Goal: Task Accomplishment & Management: Use online tool/utility

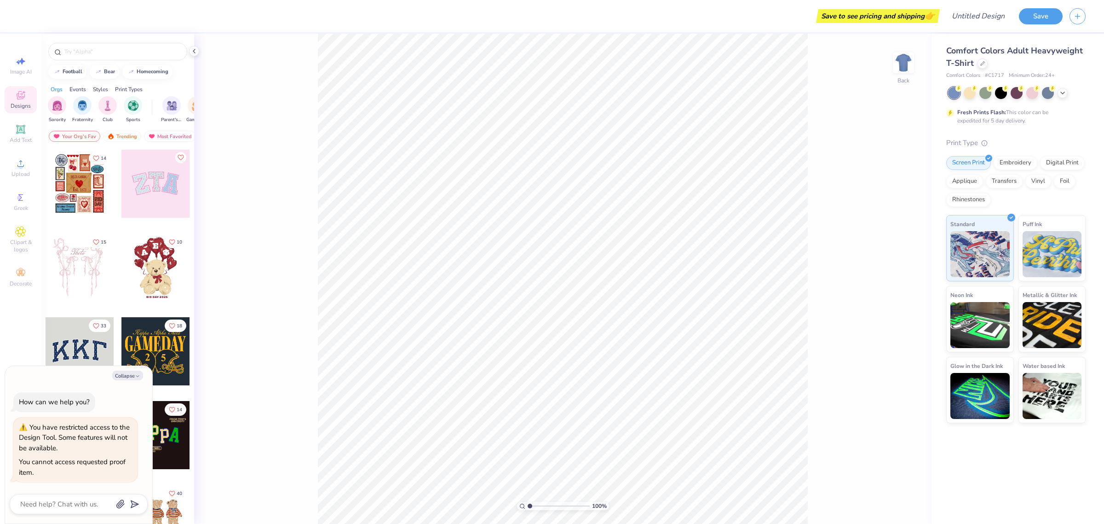
type textarea "x"
click at [981, 67] on div at bounding box center [983, 63] width 10 height 10
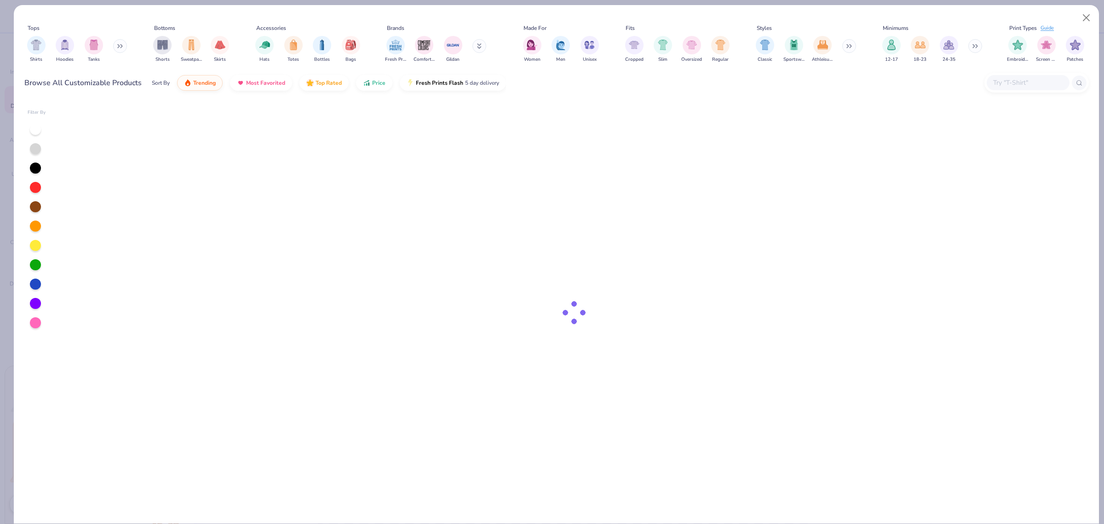
type textarea "x"
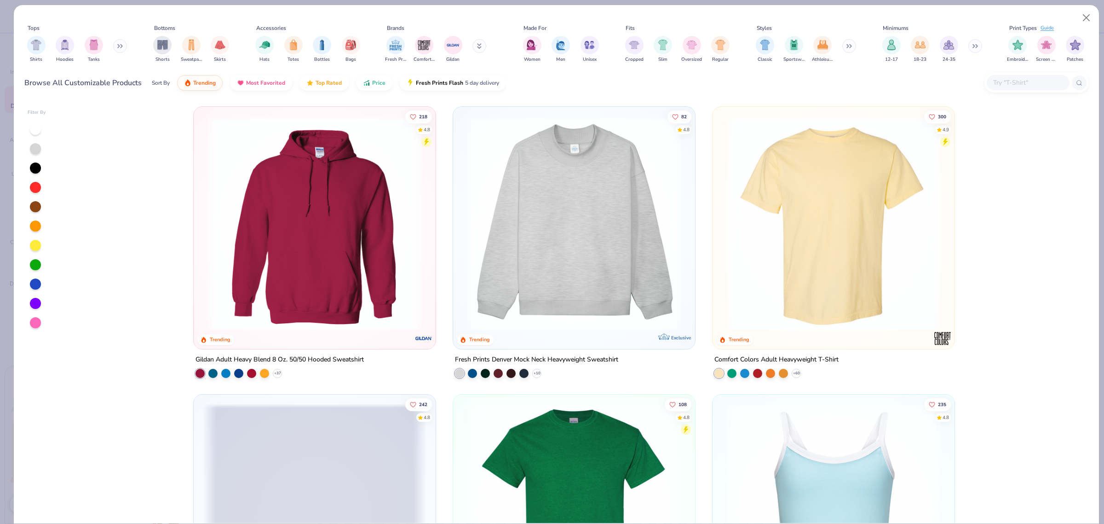
click at [1009, 80] on input "text" at bounding box center [1027, 82] width 71 height 11
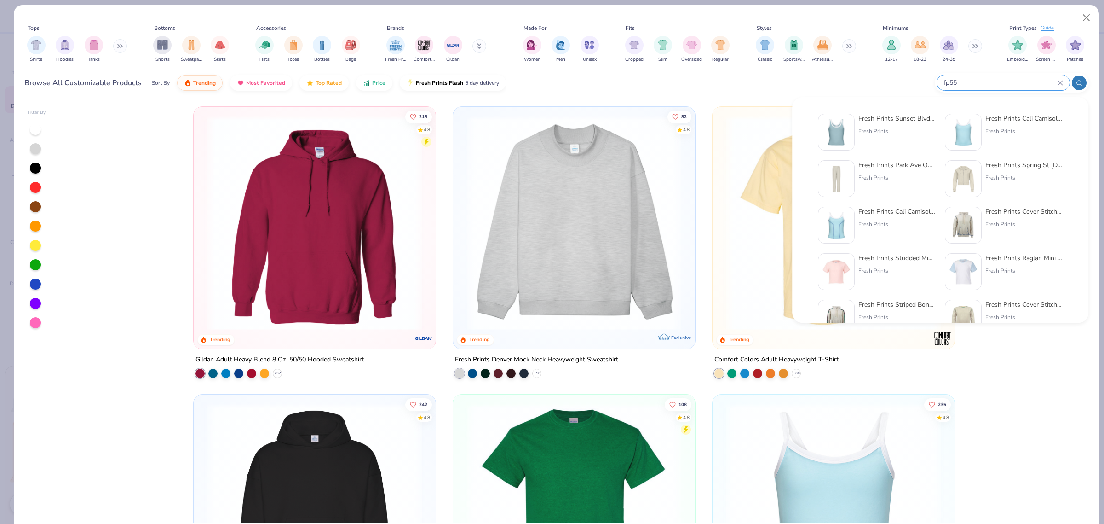
type input "fp55"
click at [893, 138] on div "Fresh Prints Sunset Blvd Ribbed Scoop Tank Top Fresh Prints" at bounding box center [896, 132] width 77 height 37
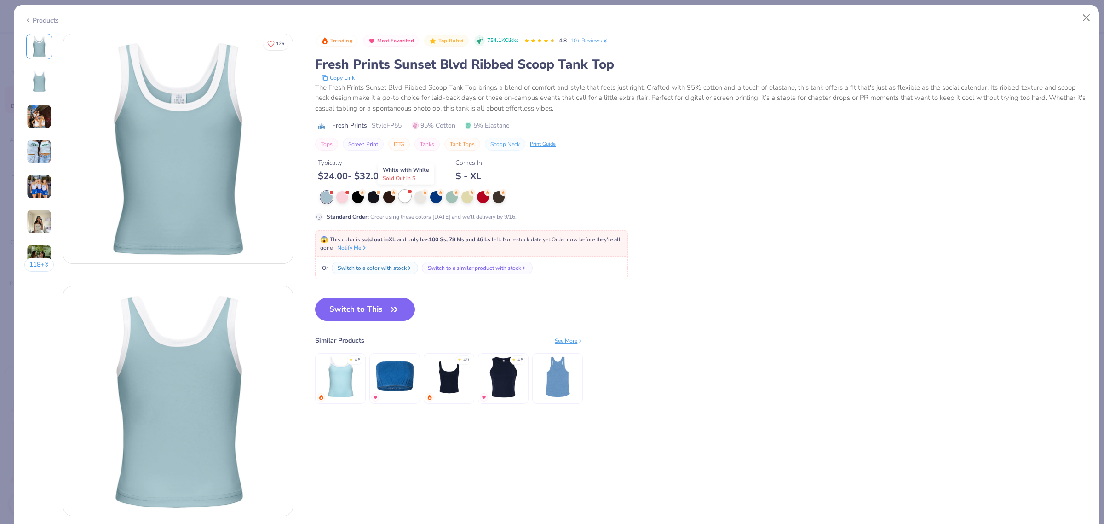
click at [407, 202] on div at bounding box center [405, 196] width 12 height 12
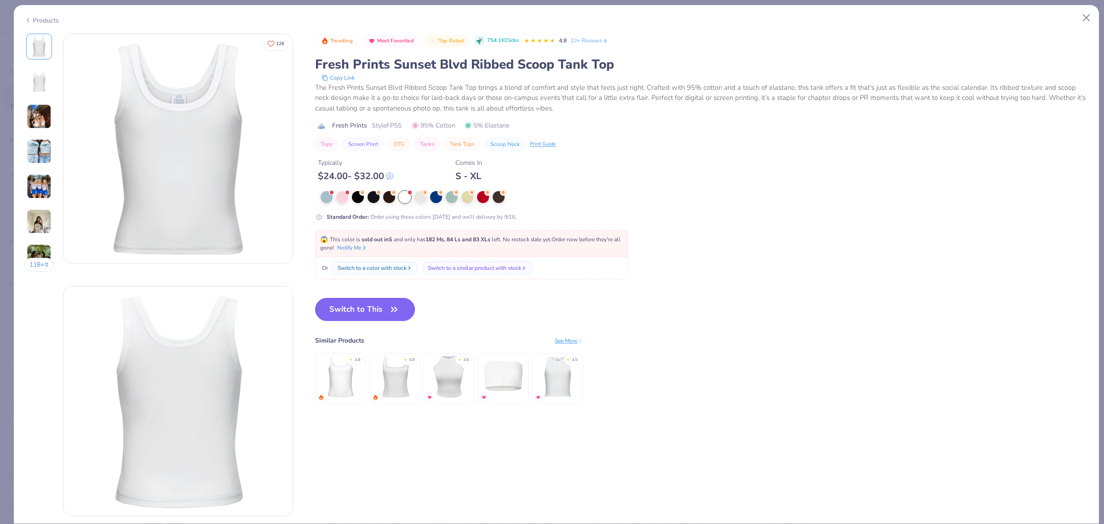
click at [389, 321] on button "Switch to This" at bounding box center [365, 309] width 100 height 23
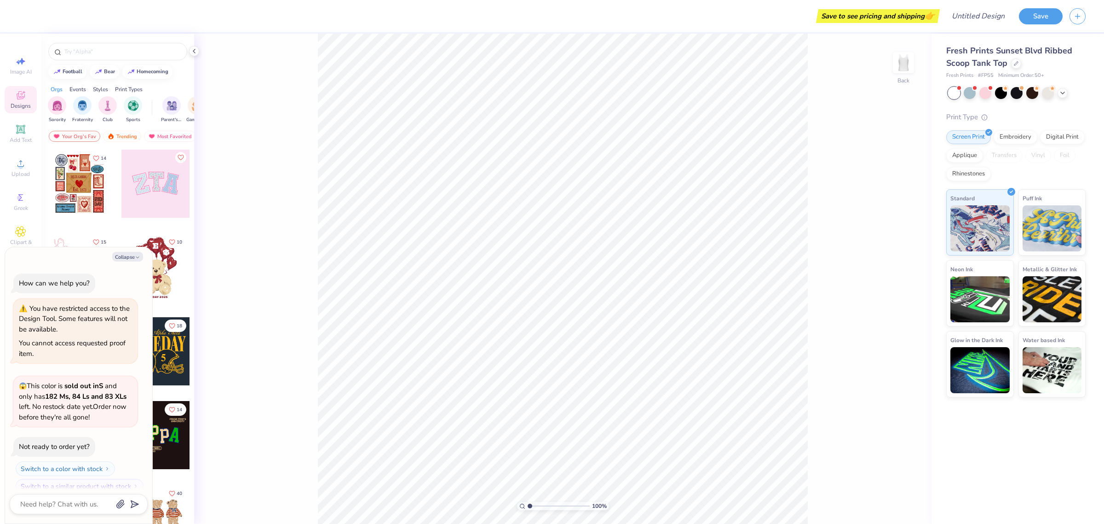
scroll to position [12, 0]
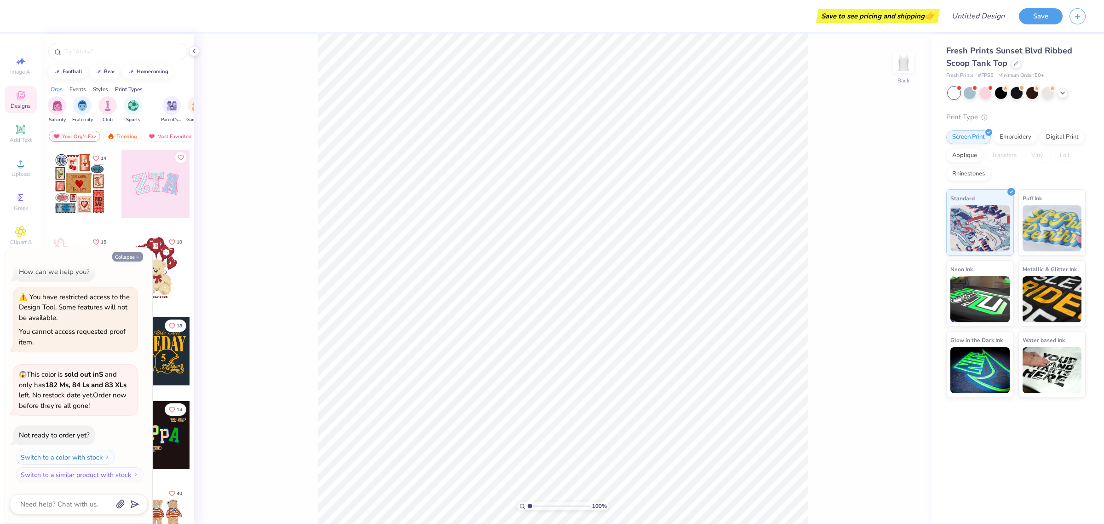
click at [139, 255] on icon "button" at bounding box center [138, 257] width 6 height 6
type textarea "x"
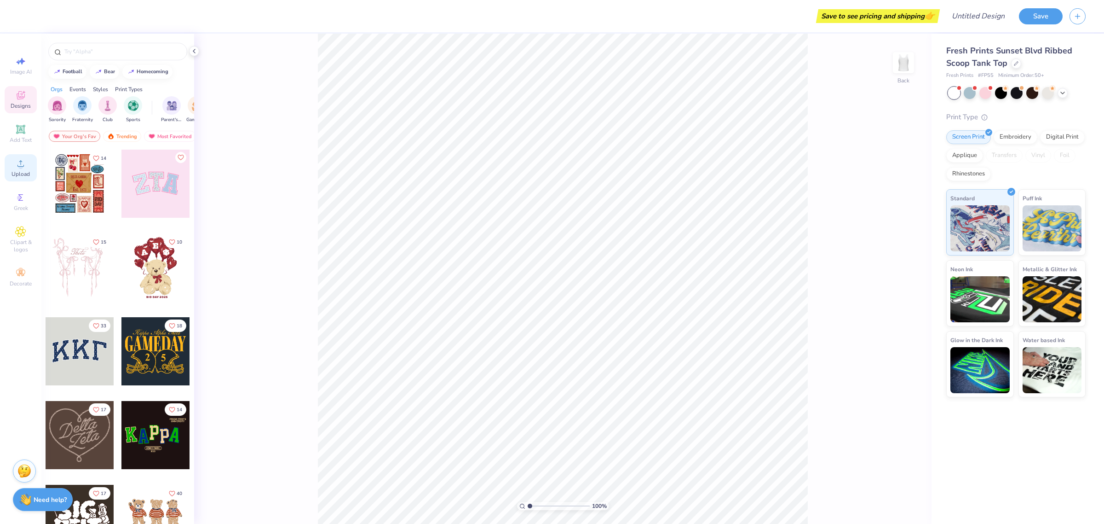
click at [16, 169] on div "Upload" at bounding box center [21, 167] width 32 height 27
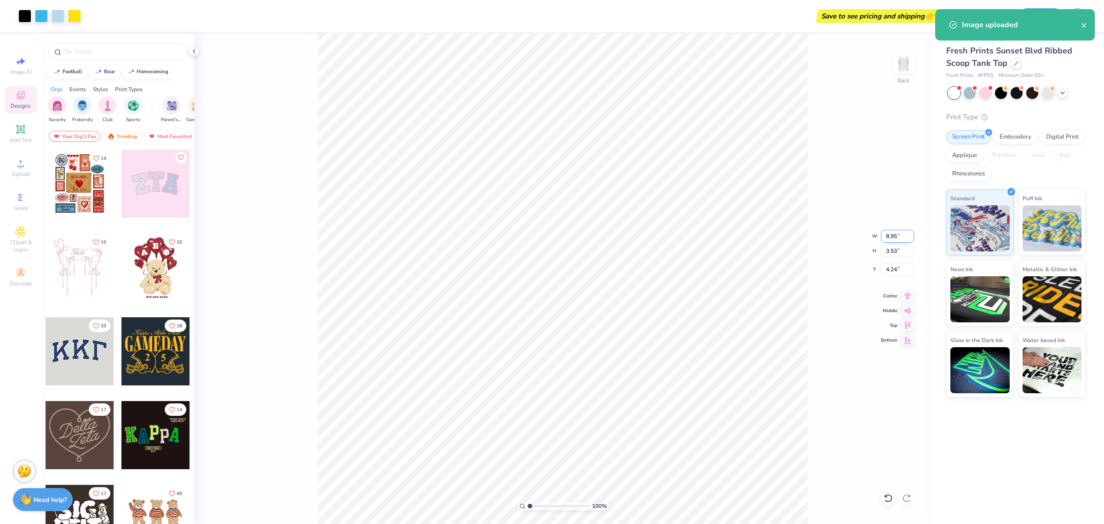
click at [891, 238] on input "8.95" at bounding box center [897, 236] width 33 height 13
type input "7.00"
type input "2.76"
click at [887, 273] on input "4.62" at bounding box center [897, 269] width 33 height 13
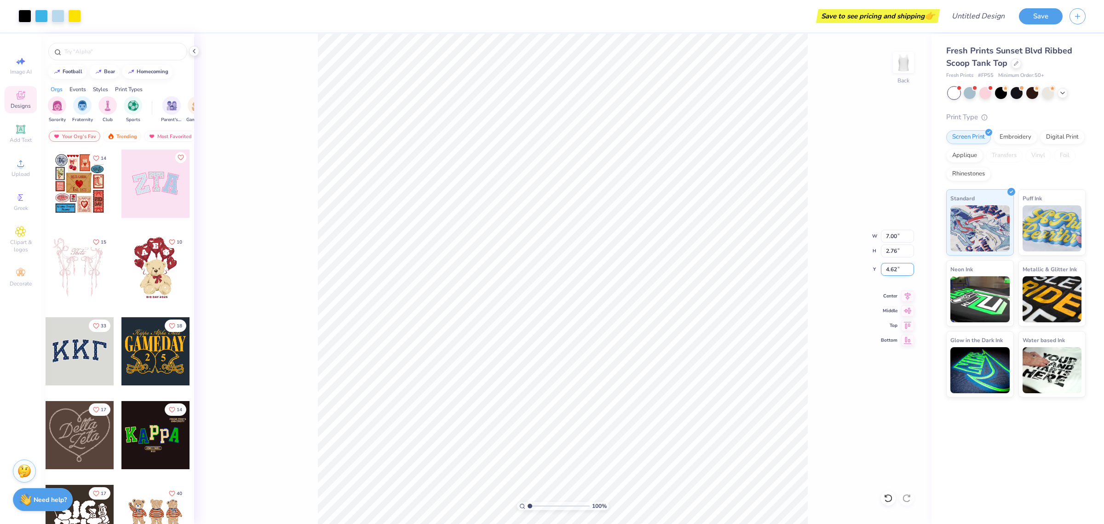
click at [887, 273] on input "4.62" at bounding box center [897, 269] width 33 height 13
click at [892, 271] on input "2.00" at bounding box center [897, 269] width 33 height 13
type input "1.00"
click at [196, 52] on icon at bounding box center [193, 50] width 7 height 7
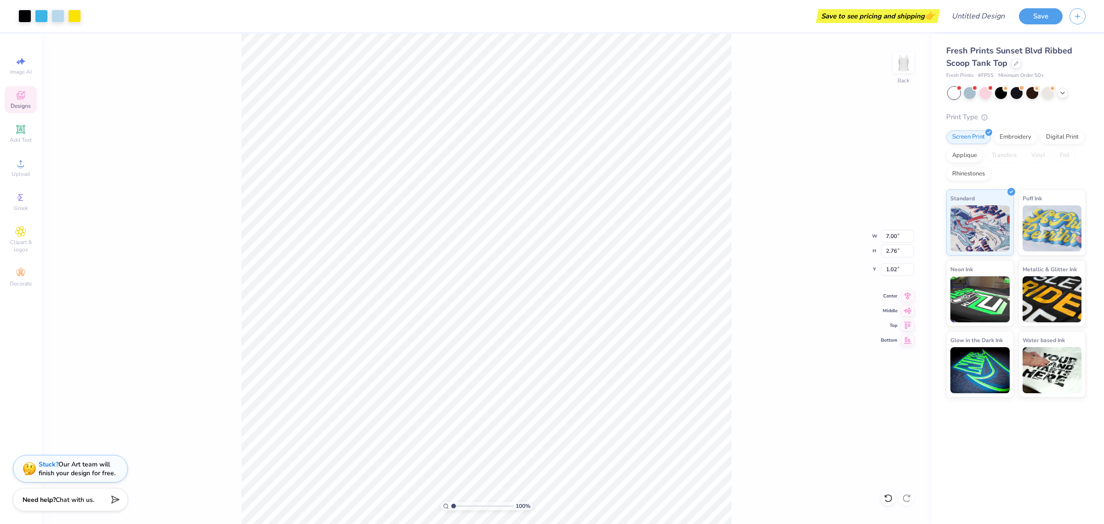
type input "1.00"
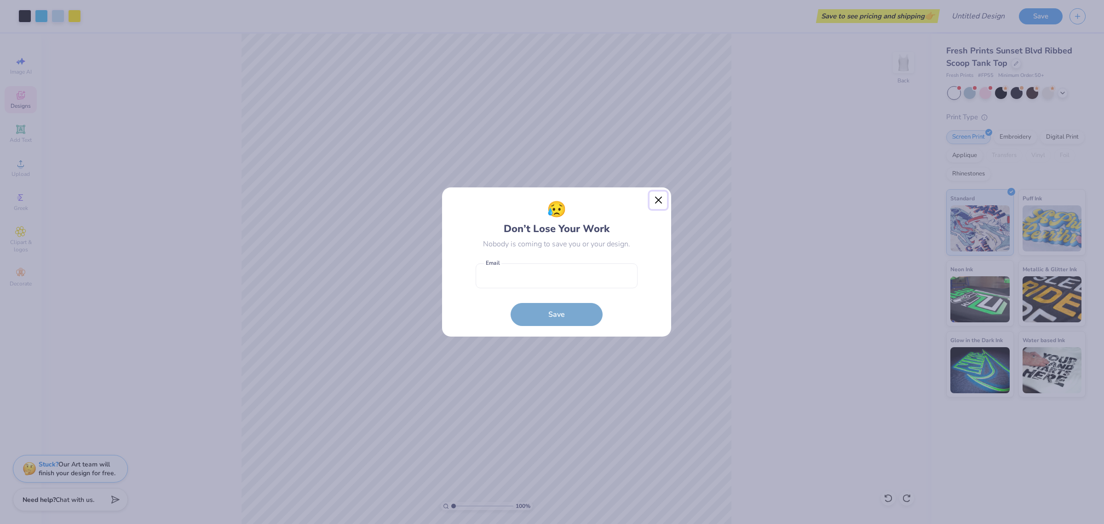
click at [660, 196] on button "Close" at bounding box center [658, 199] width 17 height 17
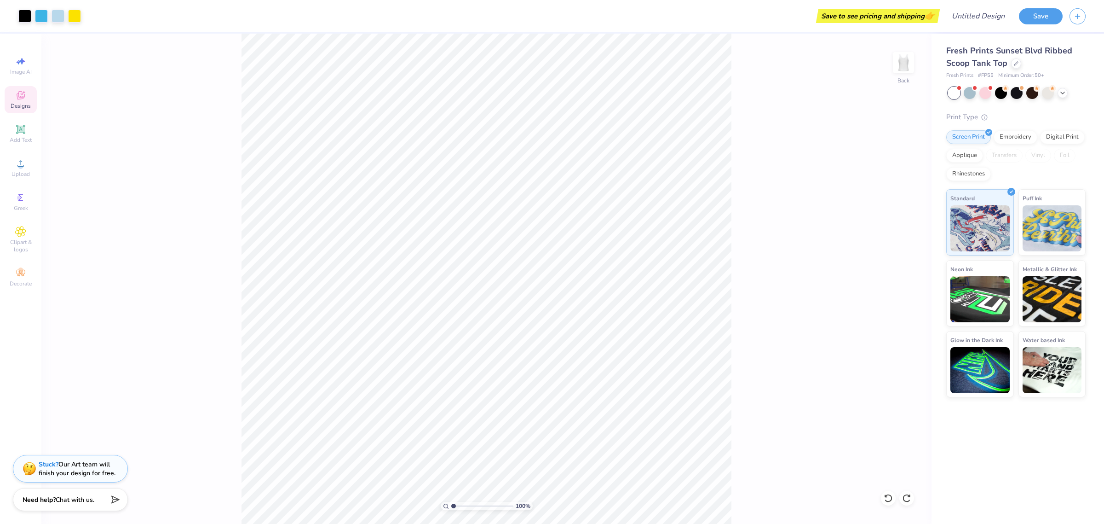
click at [810, 120] on div "100 % Back" at bounding box center [486, 279] width 890 height 490
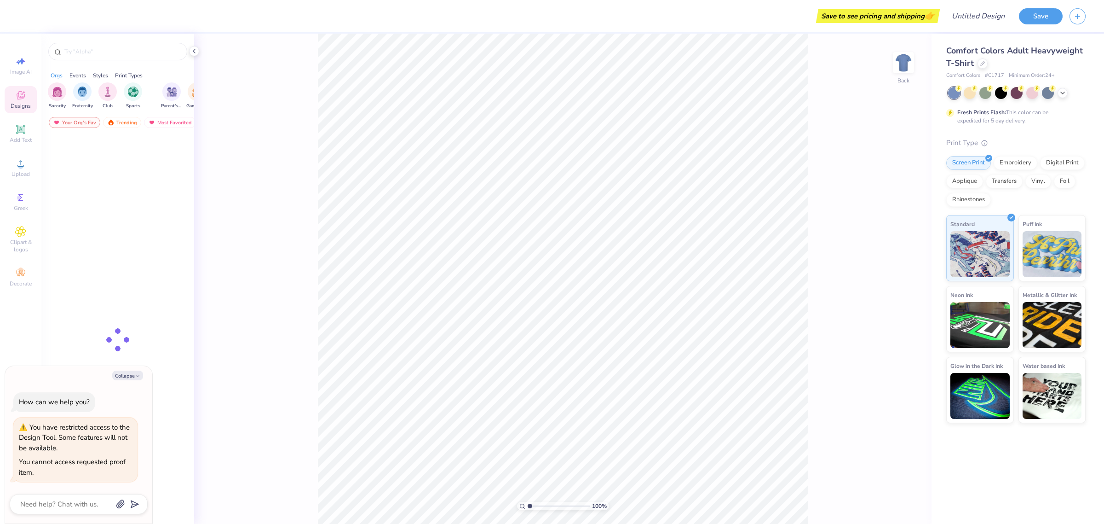
type textarea "x"
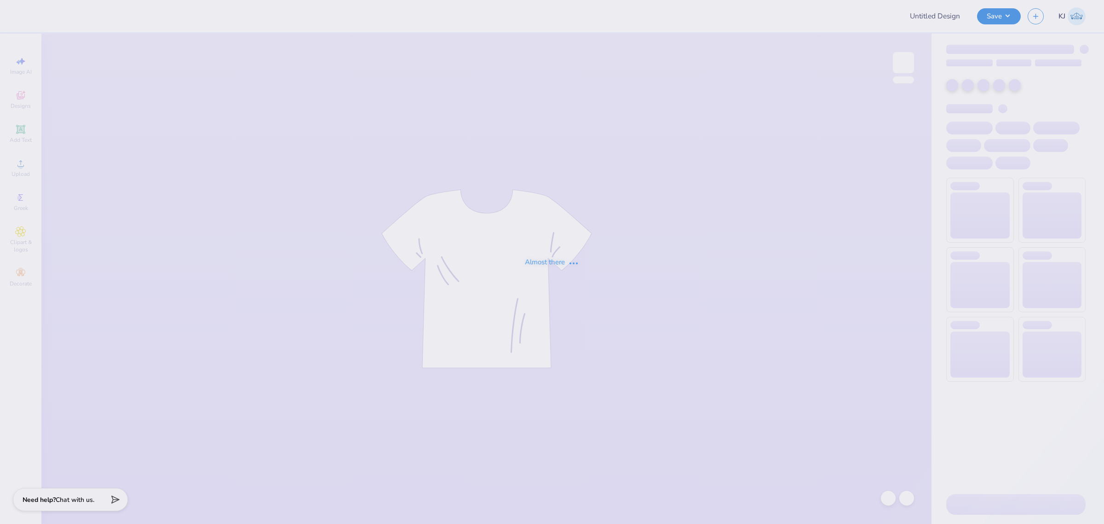
type input "The University of Texas at Austin : Lily Rowe"
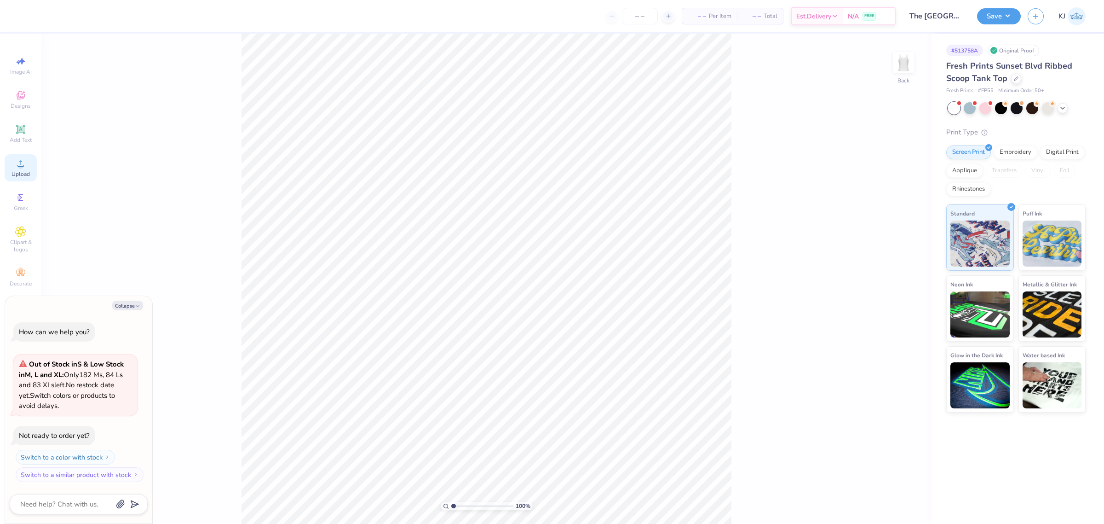
click at [11, 170] on div "Upload" at bounding box center [21, 167] width 32 height 27
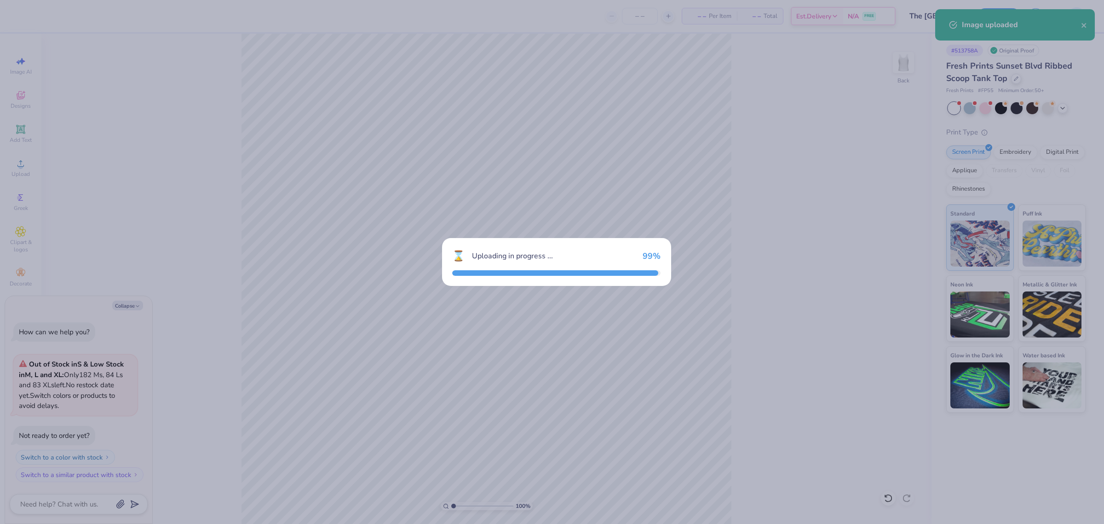
type textarea "x"
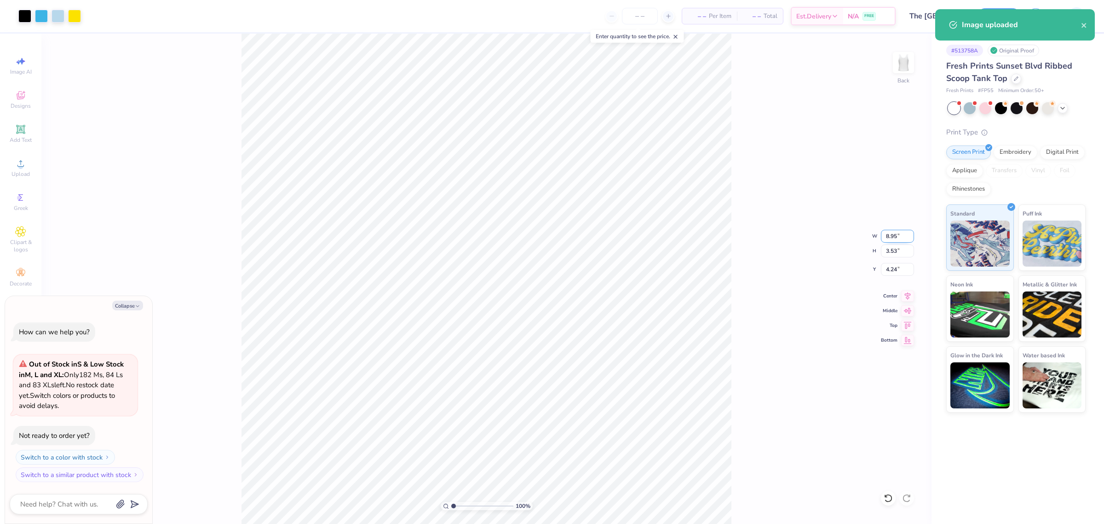
click at [886, 235] on input "8.95" at bounding box center [897, 236] width 33 height 13
type input "7"
type textarea "x"
type input "7.00"
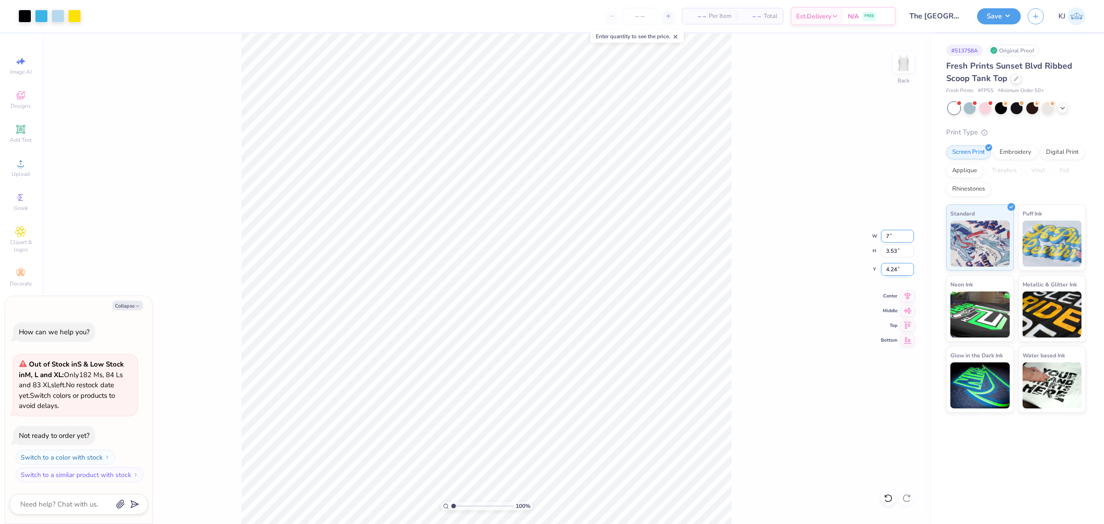
type input "2.76"
click at [889, 272] on input "4.62" at bounding box center [897, 269] width 33 height 13
click at [889, 272] on input "3" at bounding box center [897, 269] width 33 height 13
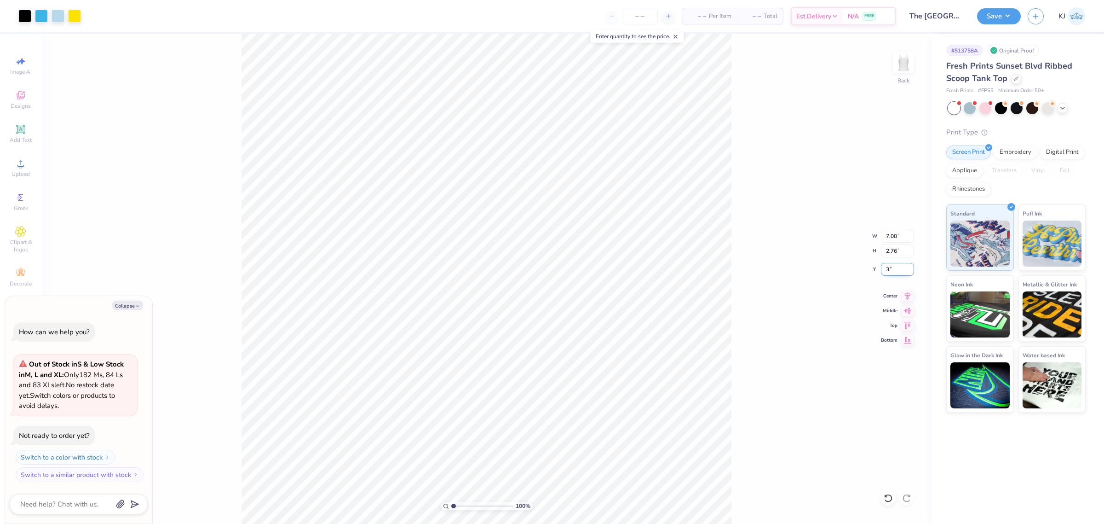
click at [887, 268] on input "3" at bounding box center [897, 269] width 33 height 13
type input "1"
type textarea "x"
type input "1.00"
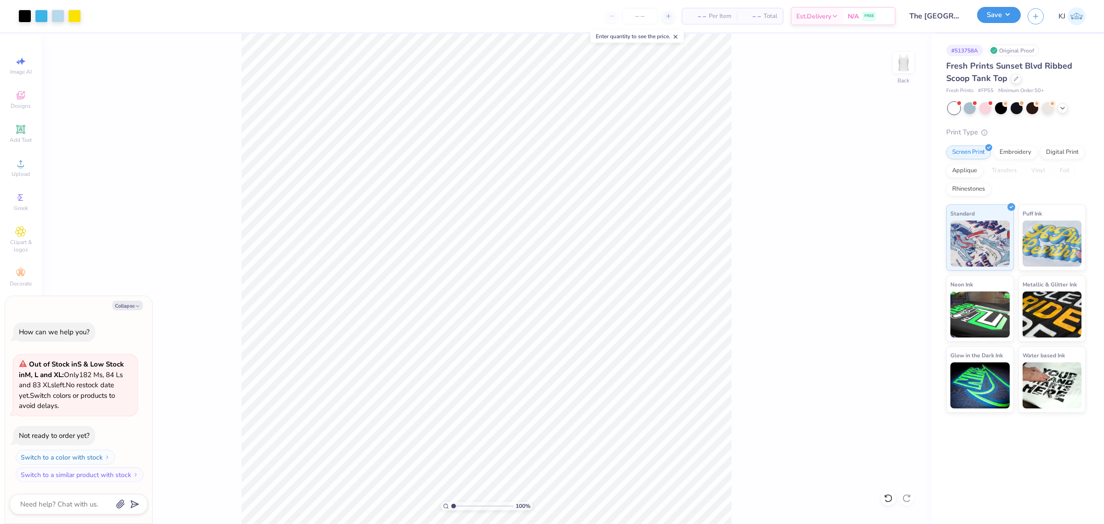
click at [1014, 17] on button "Save" at bounding box center [999, 15] width 44 height 16
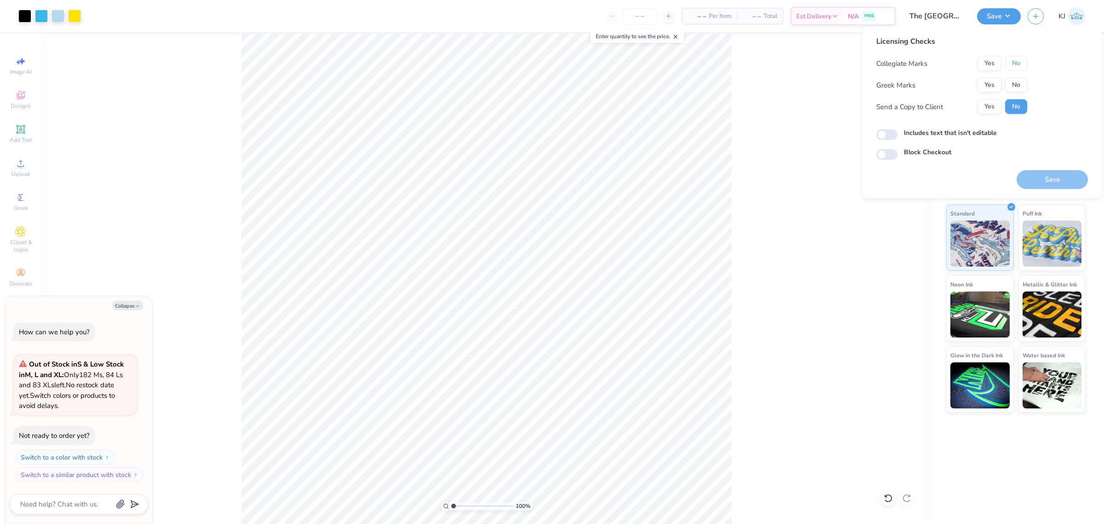
drag, startPoint x: 1020, startPoint y: 60, endPoint x: 1021, endPoint y: 75, distance: 14.3
click at [1020, 61] on button "No" at bounding box center [1016, 63] width 22 height 15
click at [1020, 81] on button "No" at bounding box center [1016, 85] width 22 height 15
click at [1045, 175] on button "Save" at bounding box center [1052, 179] width 71 height 19
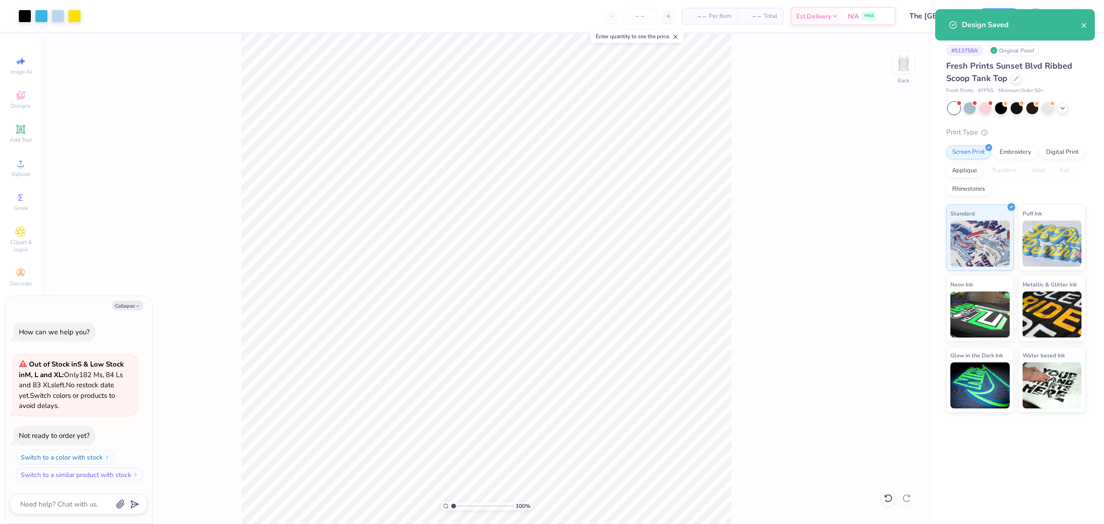
type textarea "x"
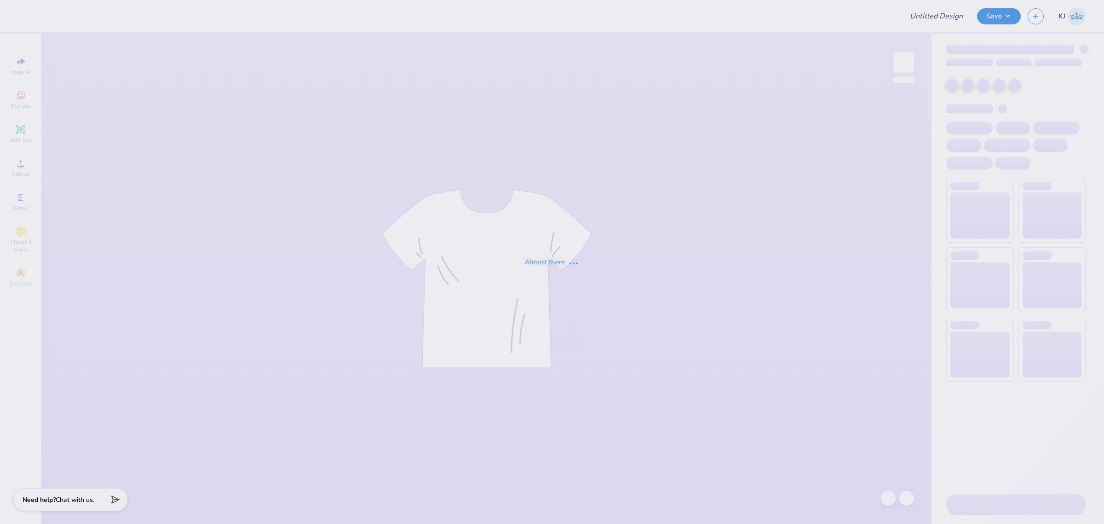
type input "Dad's Day"
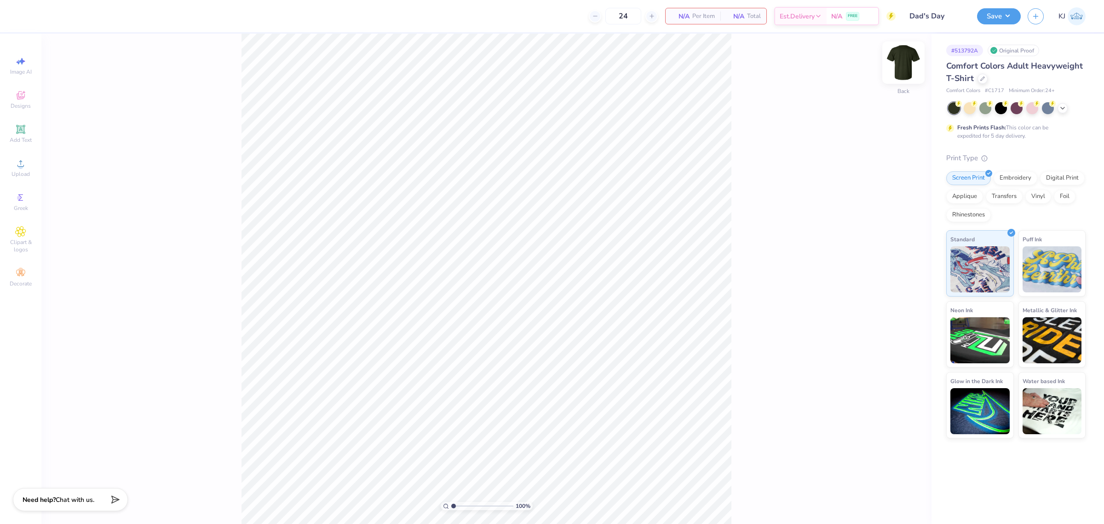
click at [903, 64] on img at bounding box center [903, 62] width 37 height 37
click at [903, 68] on img at bounding box center [903, 62] width 37 height 37
click at [22, 173] on span "Upload" at bounding box center [21, 173] width 18 height 7
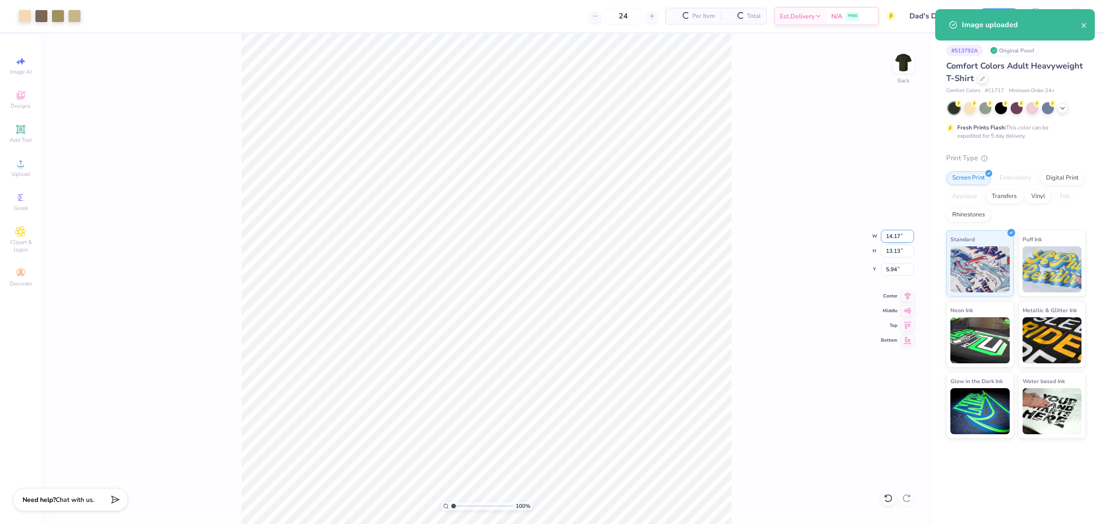
click at [891, 237] on input "14.17" at bounding box center [897, 236] width 33 height 13
type input "3.50"
type input "3.24"
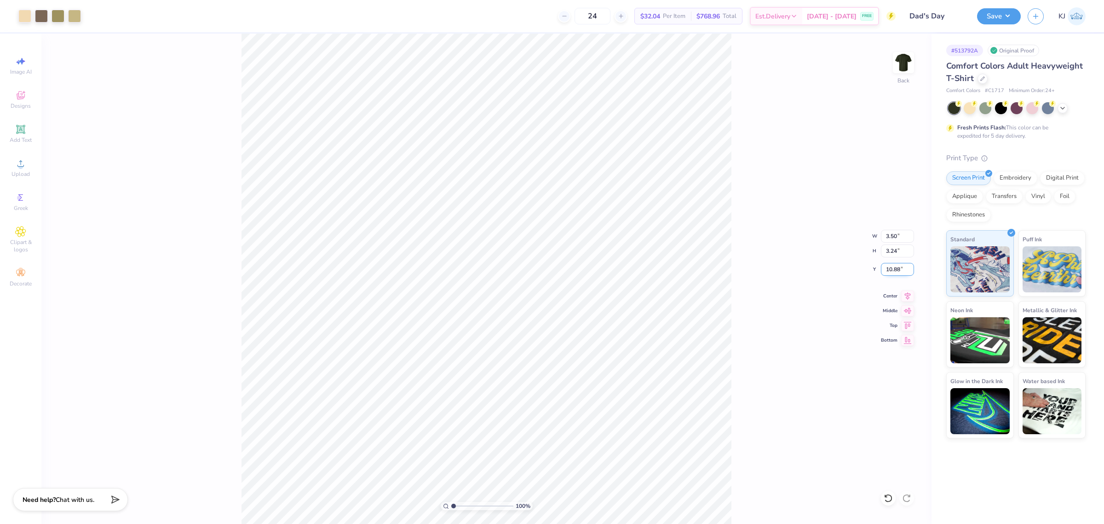
click at [886, 268] on input "10.88" at bounding box center [897, 269] width 33 height 13
type input "3.00"
click at [770, 125] on div "100 % Back W 3.50 3.50 " H 3.24 3.24 " Y 3.00 3.00 " Center Middle Top Bottom" at bounding box center [486, 279] width 890 height 490
click at [916, 67] on img at bounding box center [903, 62] width 37 height 37
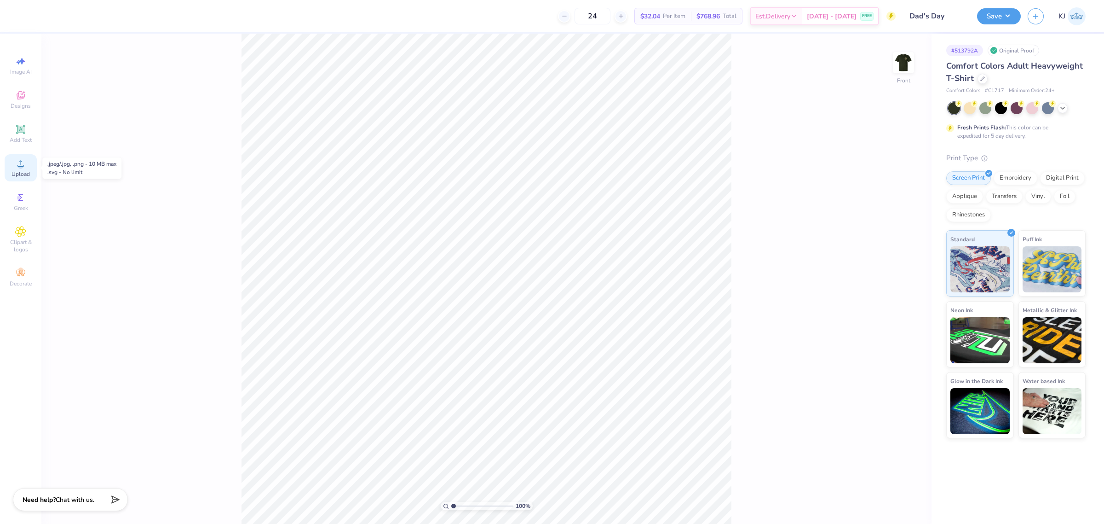
click at [14, 173] on span "Upload" at bounding box center [21, 173] width 18 height 7
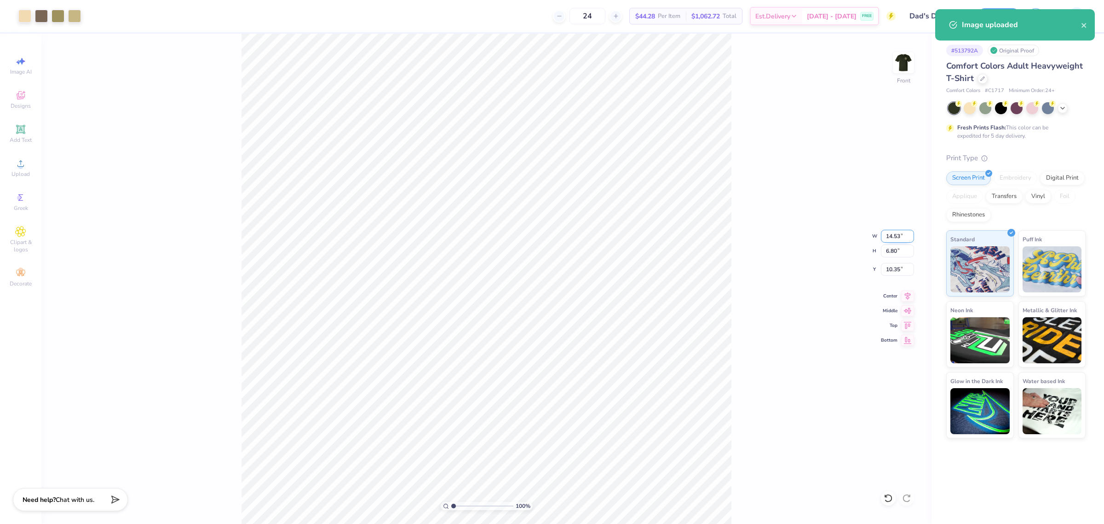
click at [896, 232] on input "14.53" at bounding box center [897, 236] width 33 height 13
type input "11.00"
type input "5.15"
click at [893, 265] on input "11.18" at bounding box center [897, 269] width 33 height 13
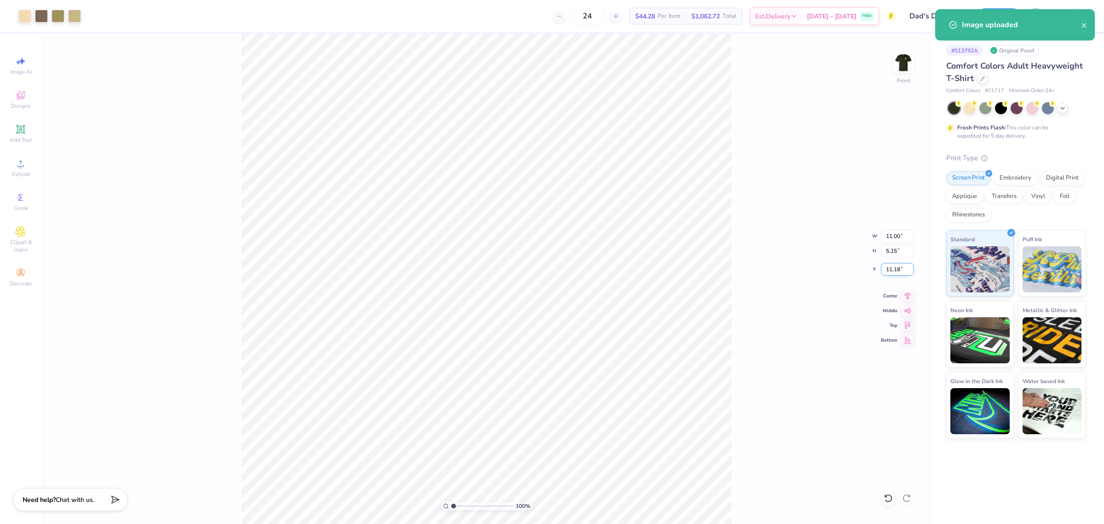
click at [893, 265] on input "11.18" at bounding box center [897, 269] width 33 height 13
type input "3.00"
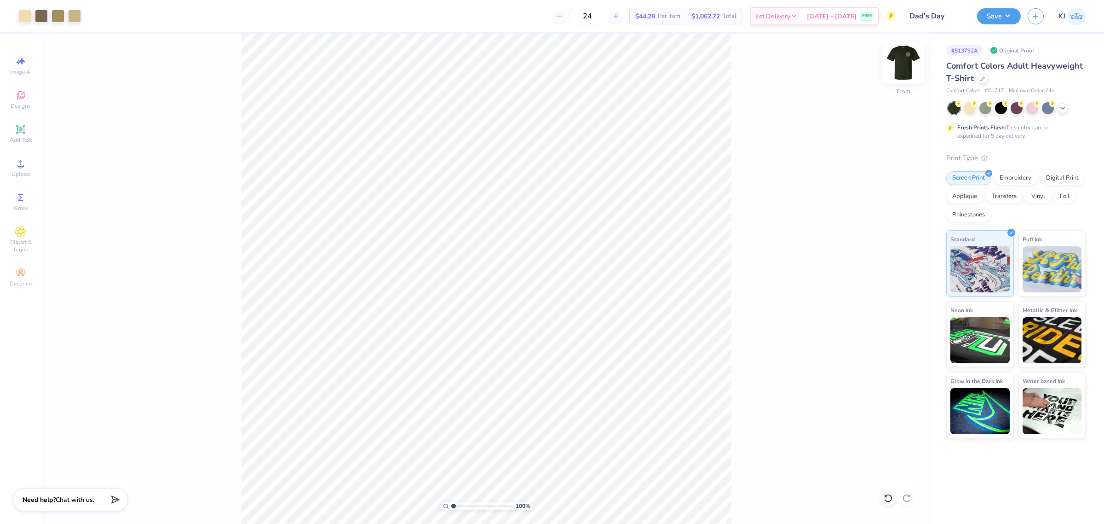
click at [906, 67] on img at bounding box center [903, 62] width 37 height 37
click at [1064, 107] on polyline at bounding box center [1063, 107] width 4 height 2
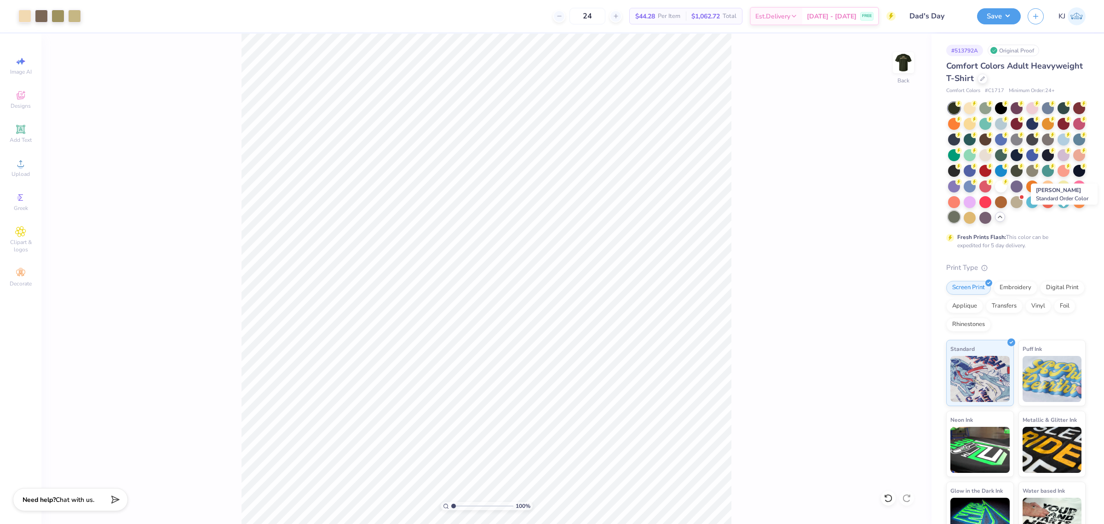
click at [960, 219] on div at bounding box center [954, 217] width 12 height 12
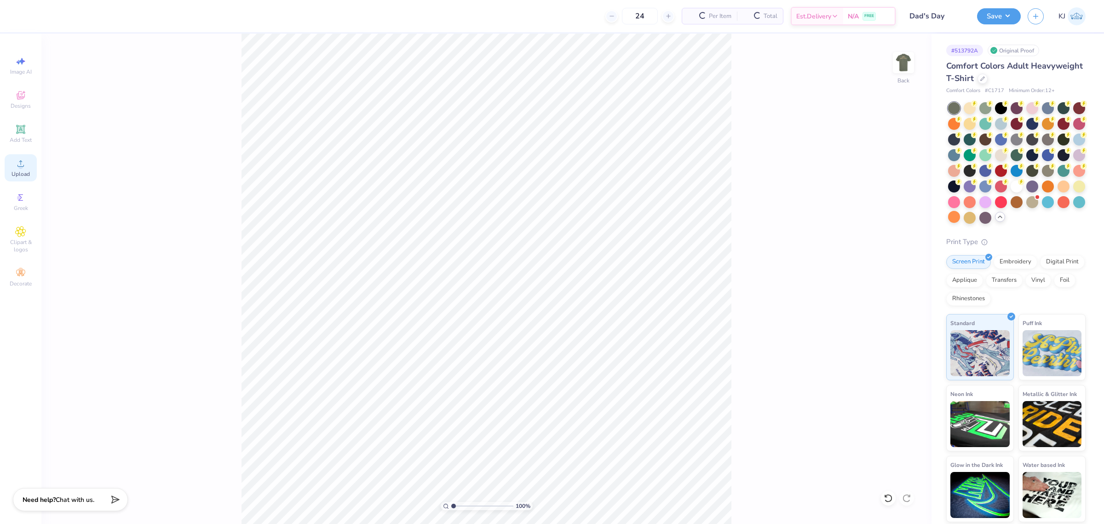
click at [20, 178] on span "Upload" at bounding box center [21, 173] width 18 height 7
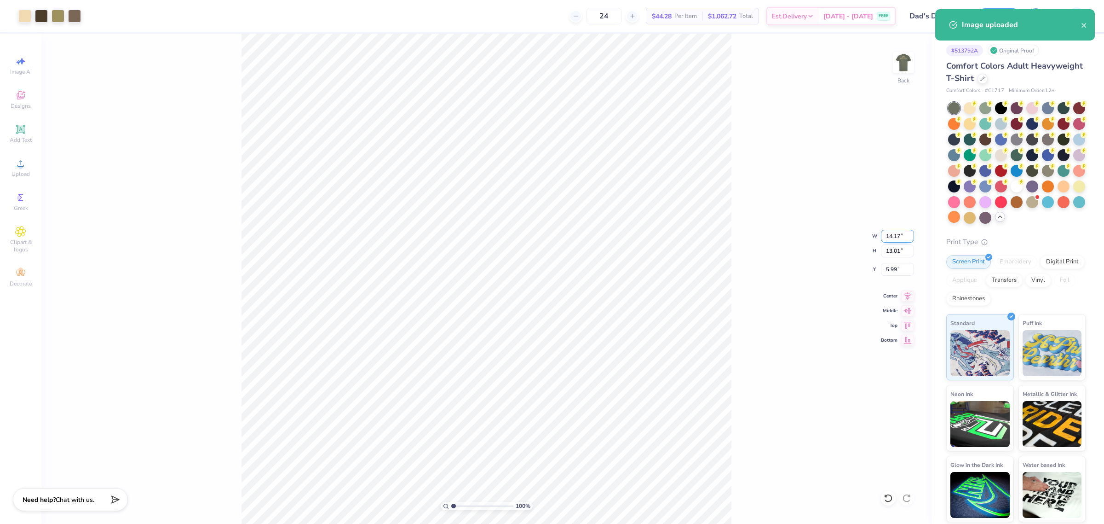
click at [889, 232] on input "14.17" at bounding box center [897, 236] width 33 height 13
type input "3.50"
type input "3.21"
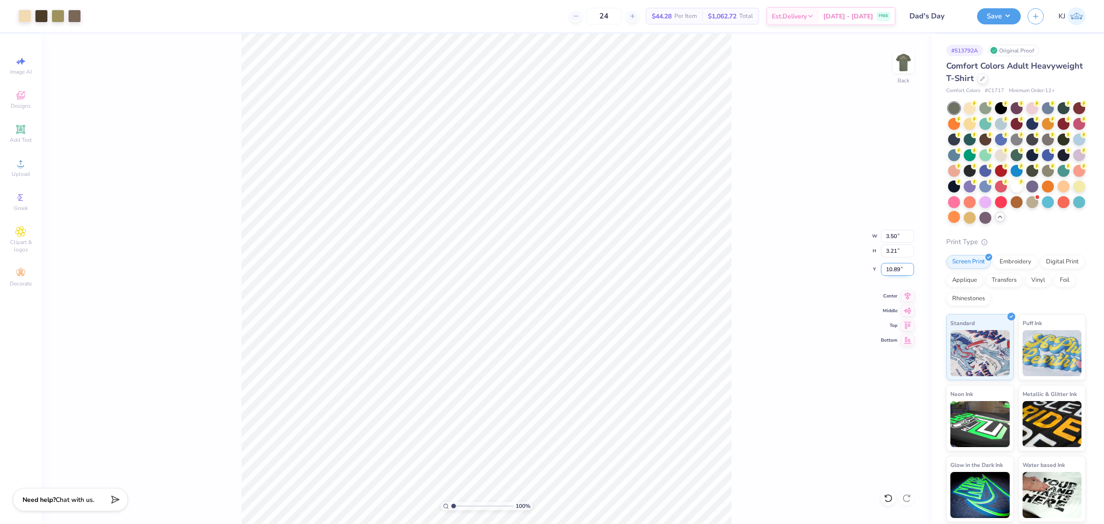
click at [894, 270] on input "10.89" at bounding box center [897, 269] width 33 height 13
type input "3.00"
click at [744, 173] on div "100 % Back W 3.50 3.50 " H 3.21 3.21 " Y 3.00 3.00 " Center Middle Top Bottom" at bounding box center [486, 279] width 890 height 490
click at [900, 62] on img at bounding box center [903, 62] width 37 height 37
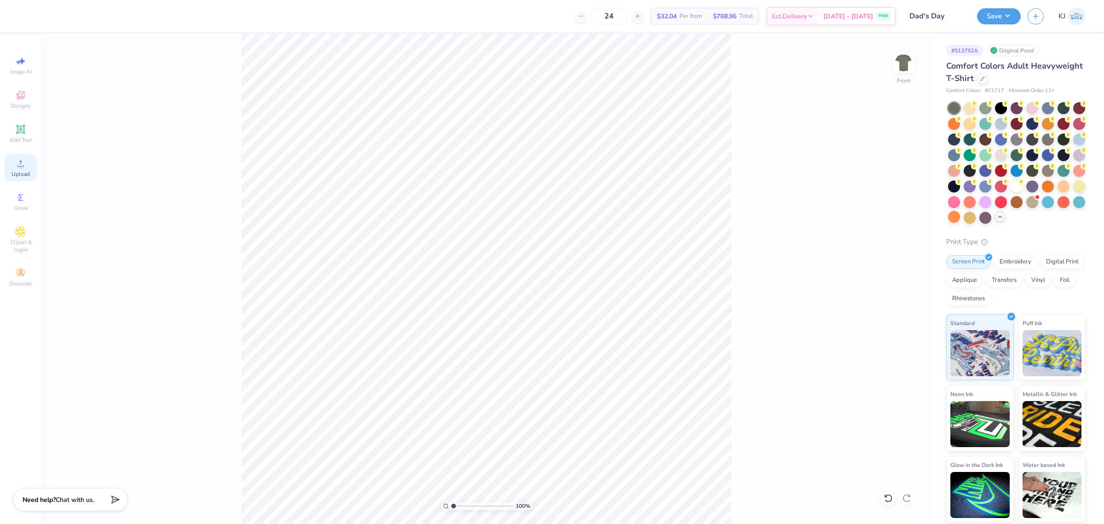
click at [17, 167] on icon at bounding box center [20, 163] width 11 height 11
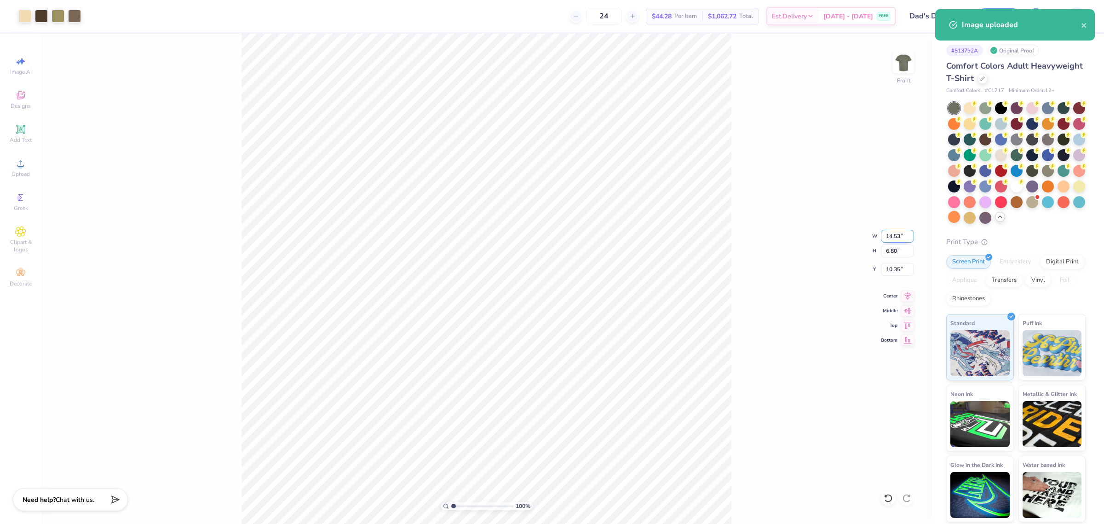
click at [893, 235] on input "14.53" at bounding box center [897, 236] width 33 height 13
type input "11.00"
type input "5.15"
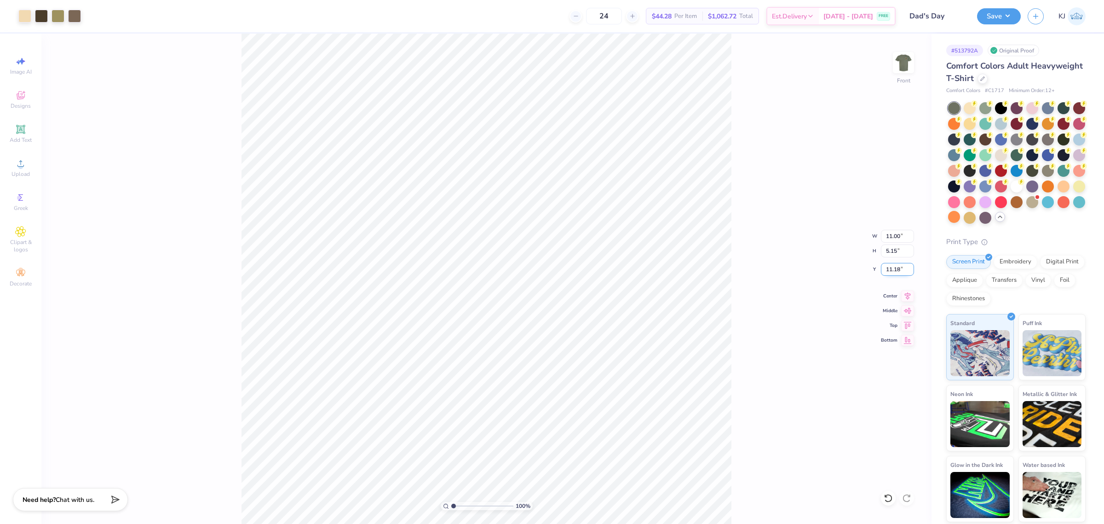
click at [890, 275] on input "11.18" at bounding box center [897, 269] width 33 height 13
click at [891, 274] on input "11.18" at bounding box center [897, 269] width 33 height 13
type input "3.00"
click at [744, 146] on div "100 % Front" at bounding box center [486, 279] width 890 height 490
click at [896, 55] on img at bounding box center [903, 62] width 37 height 37
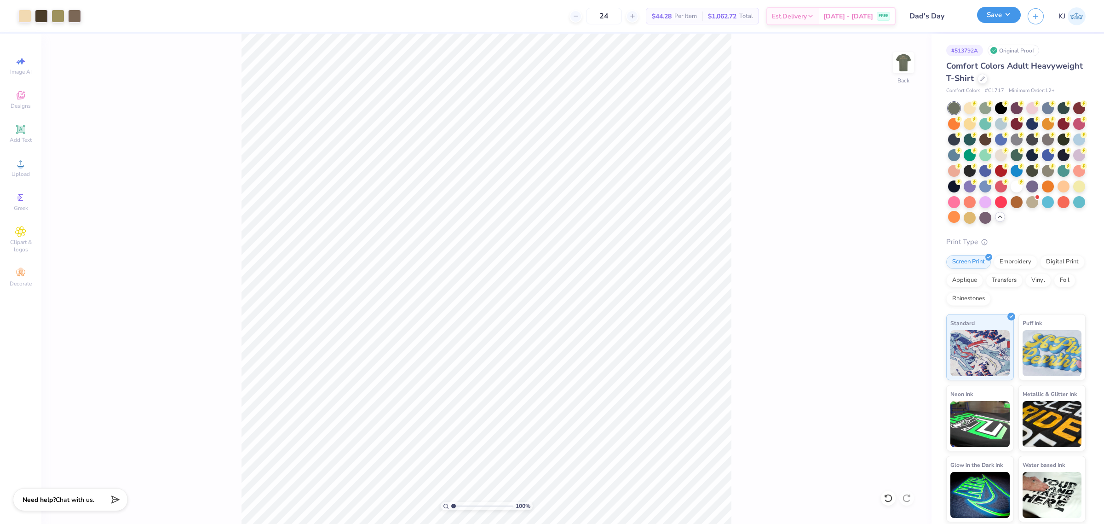
click at [1006, 15] on button "Save" at bounding box center [999, 15] width 44 height 16
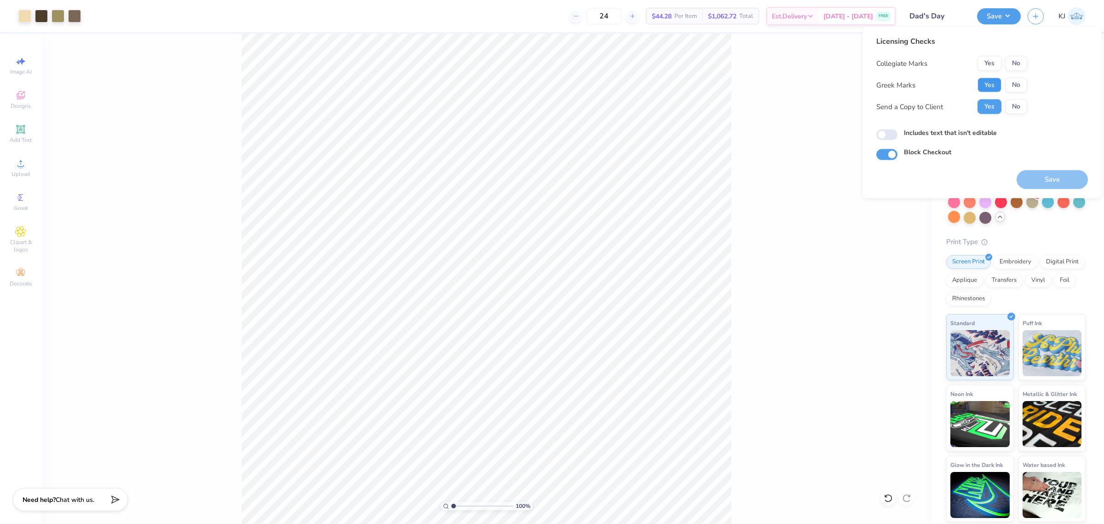
drag, startPoint x: 980, startPoint y: 84, endPoint x: 1011, endPoint y: 71, distance: 33.7
click at [980, 84] on button "Yes" at bounding box center [990, 85] width 24 height 15
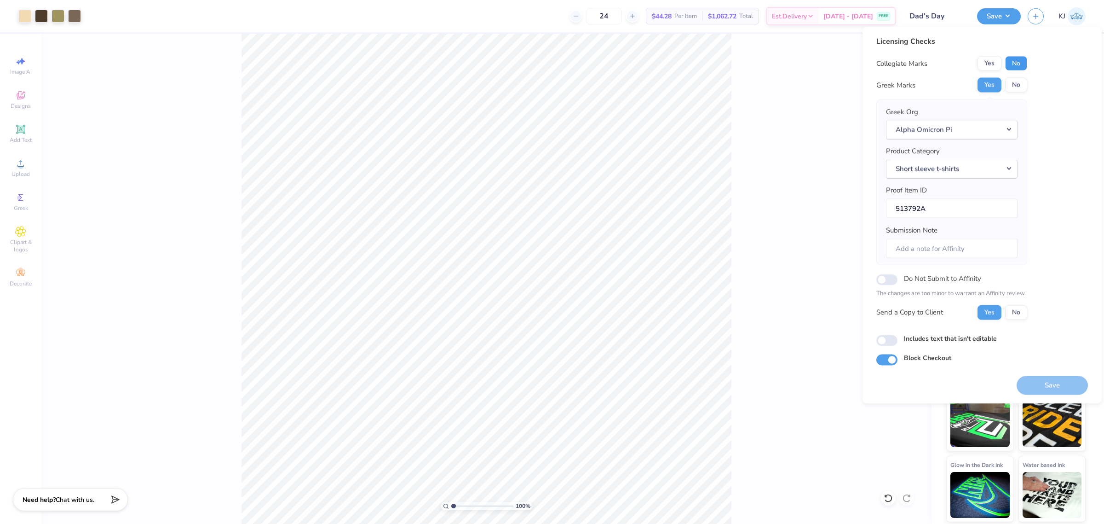
click at [1016, 63] on button "No" at bounding box center [1016, 63] width 22 height 15
click at [1042, 389] on button "Save" at bounding box center [1052, 384] width 71 height 19
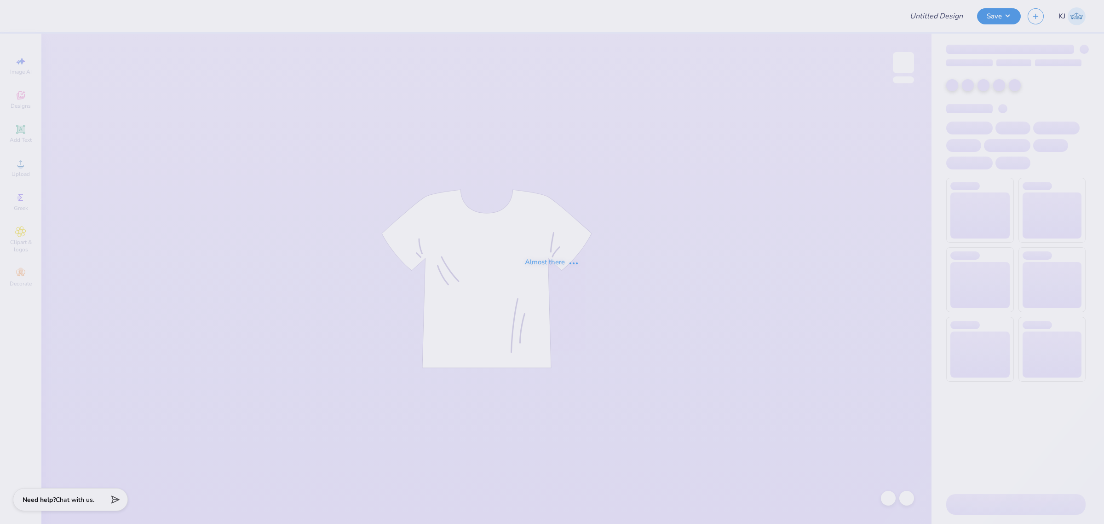
type input "The [GEOGRAPHIC_DATA][US_STATE] : [PERSON_NAME]"
type input "Dad's Day"
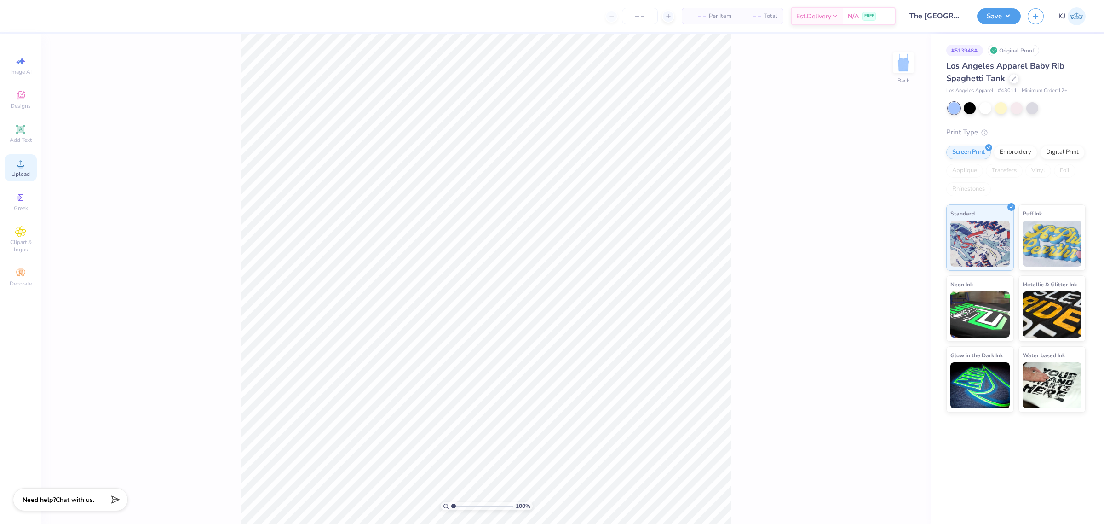
click at [25, 175] on span "Upload" at bounding box center [21, 173] width 18 height 7
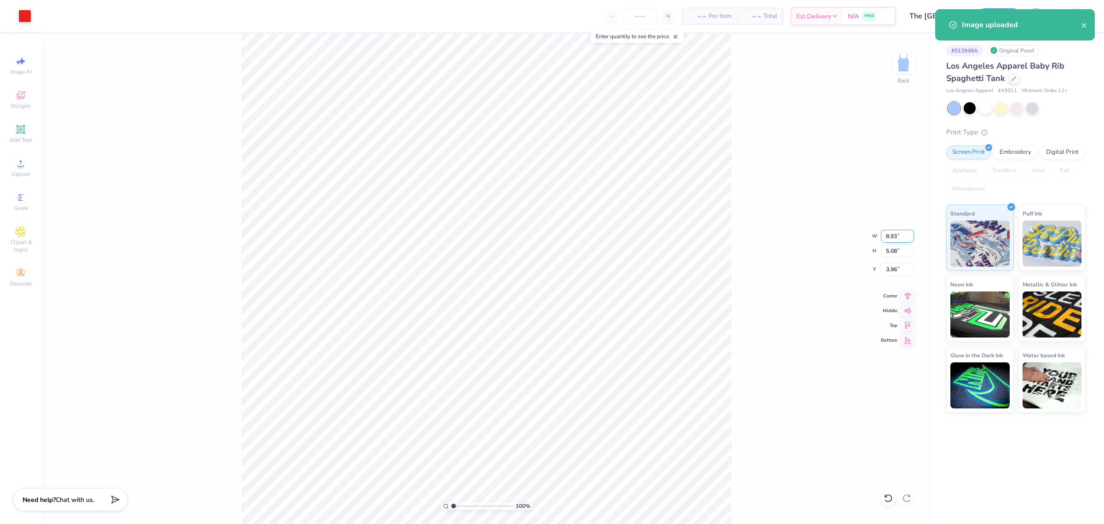
click at [889, 233] on input "8.93" at bounding box center [897, 236] width 33 height 13
type input "7.00"
type input "3.98"
click at [889, 269] on input "4.51" at bounding box center [897, 269] width 33 height 13
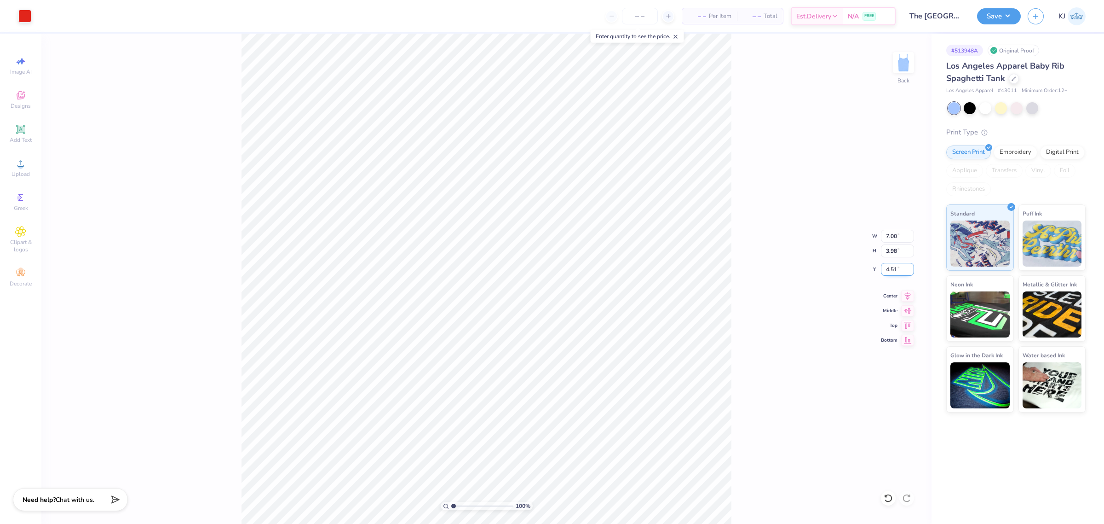
click at [889, 269] on input "4.51" at bounding box center [897, 269] width 33 height 13
click at [889, 269] on input "8.52" at bounding box center [897, 269] width 33 height 13
type input "2.00"
click at [26, 173] on span "Upload" at bounding box center [21, 173] width 18 height 7
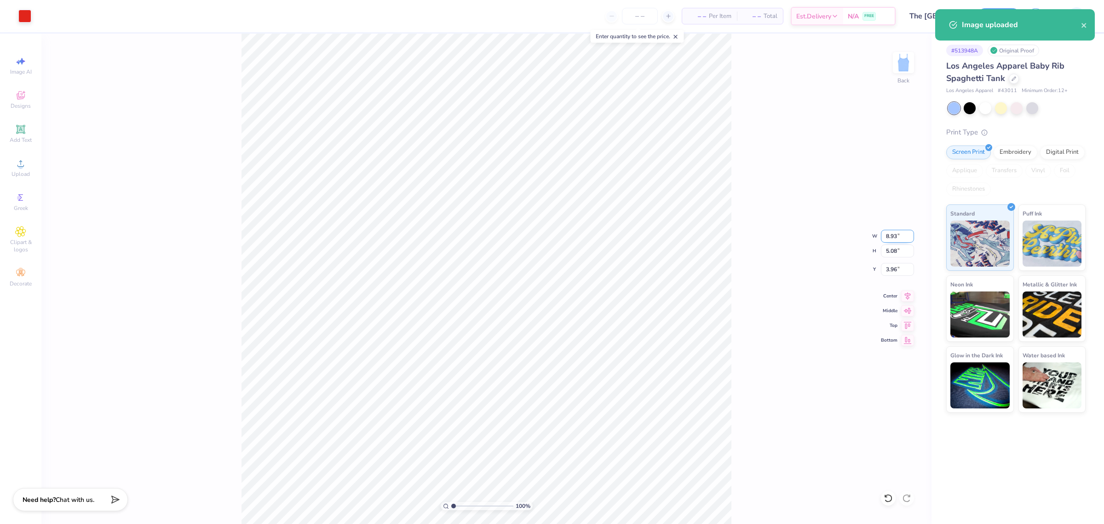
click at [889, 234] on input "8.93" at bounding box center [897, 236] width 33 height 13
type input "7.00"
type input "3.98"
click at [890, 270] on input "4.51" at bounding box center [897, 269] width 33 height 13
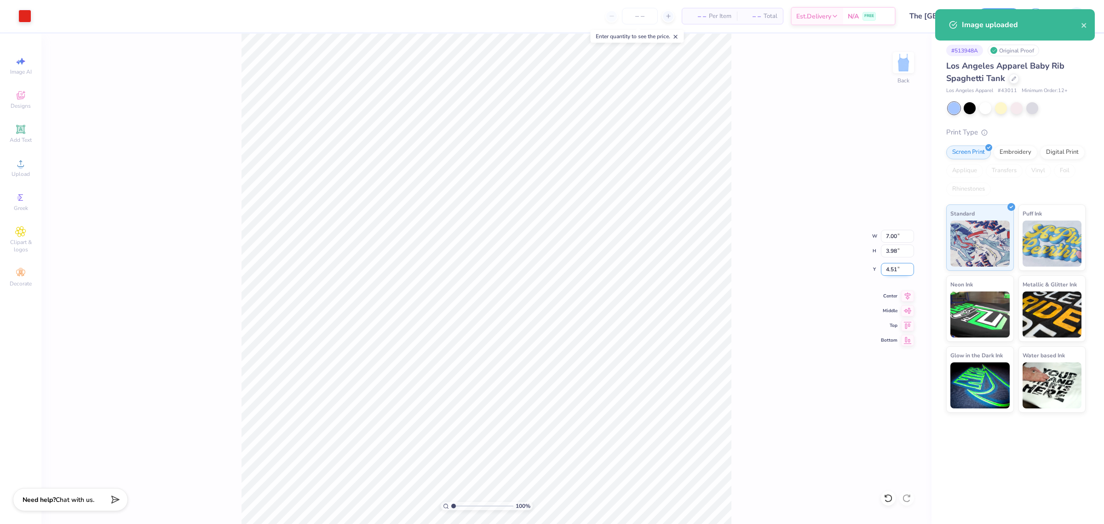
click at [890, 270] on input "4.51" at bounding box center [897, 269] width 33 height 13
type input "2.00"
click at [1008, 16] on button "Save" at bounding box center [999, 15] width 44 height 16
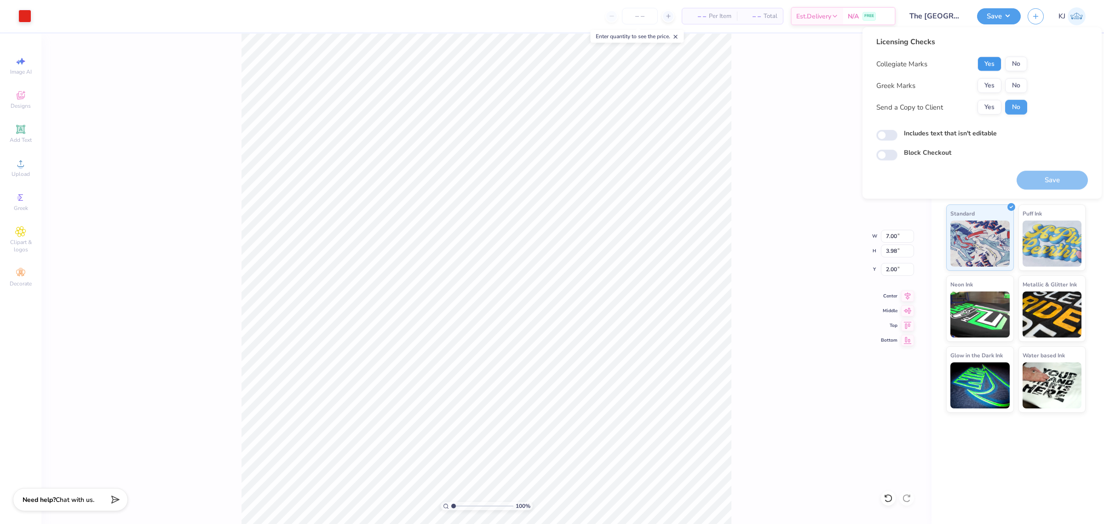
click at [996, 65] on button "Yes" at bounding box center [990, 64] width 24 height 15
click at [995, 81] on button "Yes" at bounding box center [990, 85] width 24 height 15
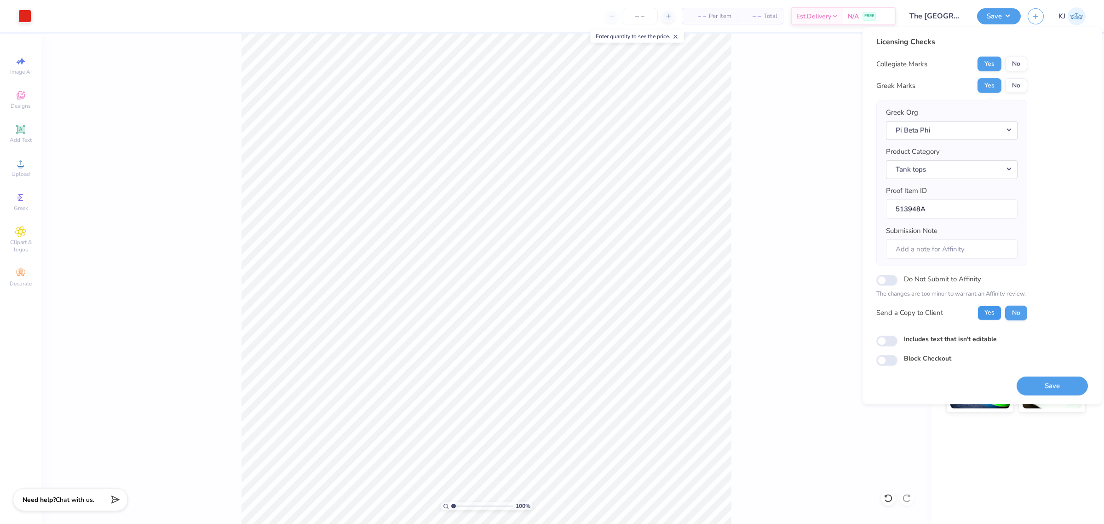
click at [985, 314] on button "Yes" at bounding box center [990, 312] width 24 height 15
click at [19, 167] on circle at bounding box center [20, 166] width 5 height 5
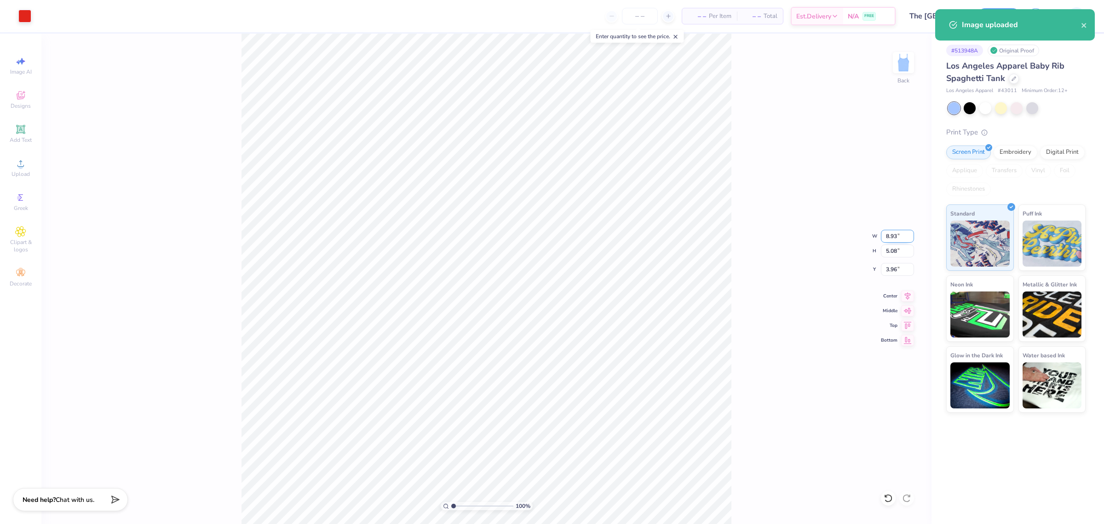
click at [892, 232] on input "8.93" at bounding box center [897, 236] width 33 height 13
type input "7.00"
type input "3.98"
click at [889, 271] on input "4.51" at bounding box center [897, 269] width 33 height 13
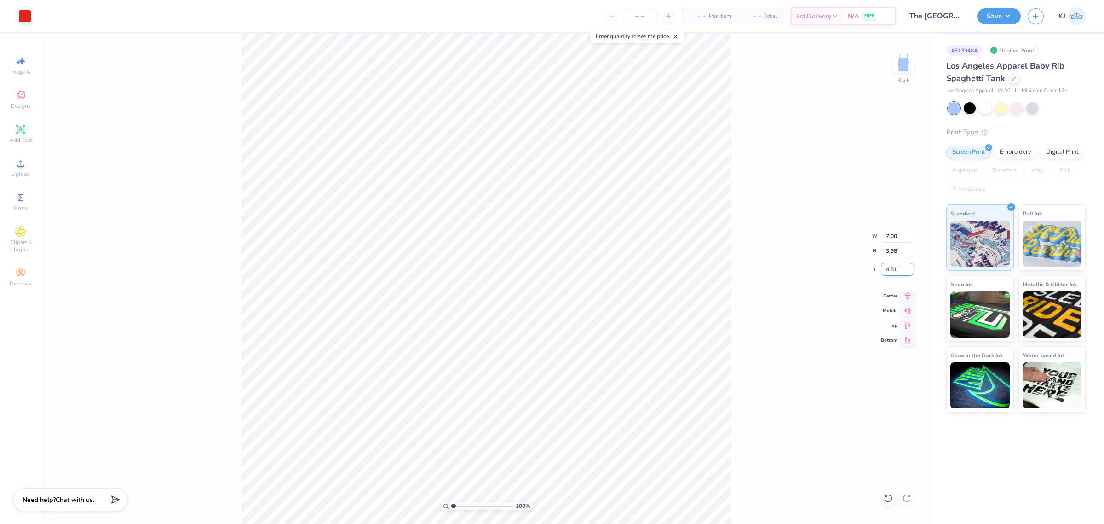
click at [889, 271] on input "4.51" at bounding box center [897, 269] width 33 height 13
type input "2.00"
click at [893, 268] on input "2.00" at bounding box center [897, 269] width 33 height 13
type input "1.00"
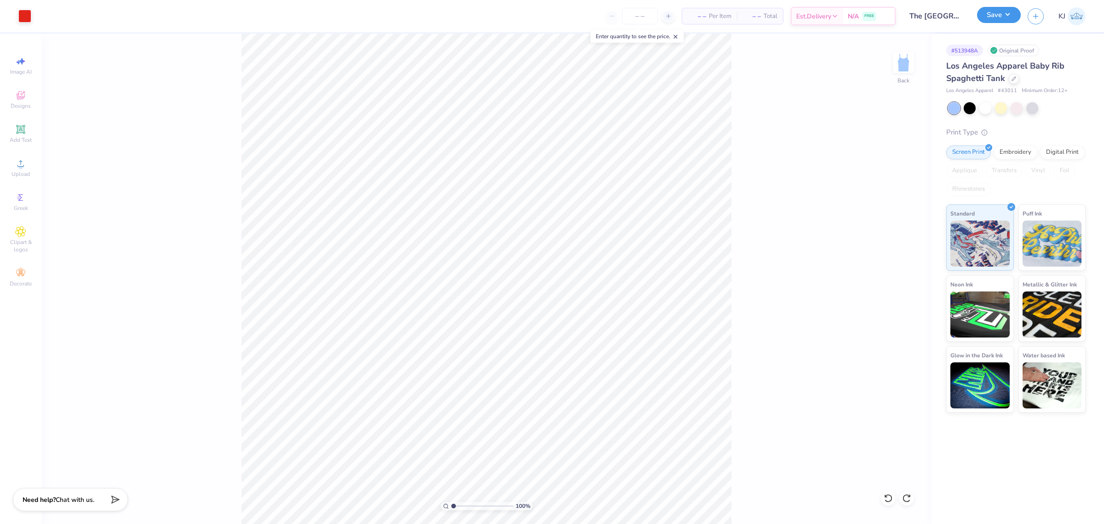
click at [1012, 17] on button "Save" at bounding box center [999, 15] width 44 height 16
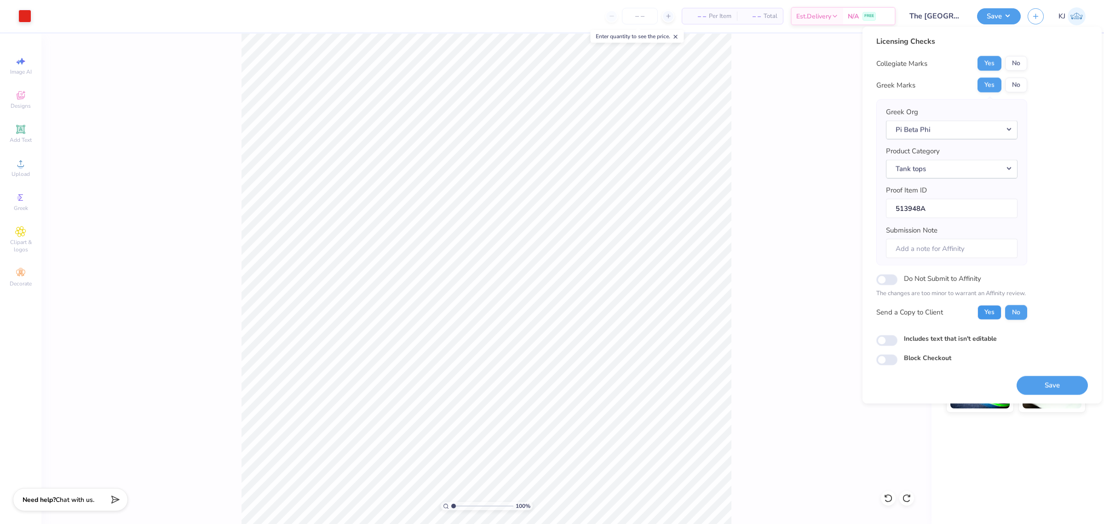
click at [993, 313] on button "Yes" at bounding box center [990, 312] width 24 height 15
click at [1049, 386] on button "Save" at bounding box center [1052, 384] width 71 height 19
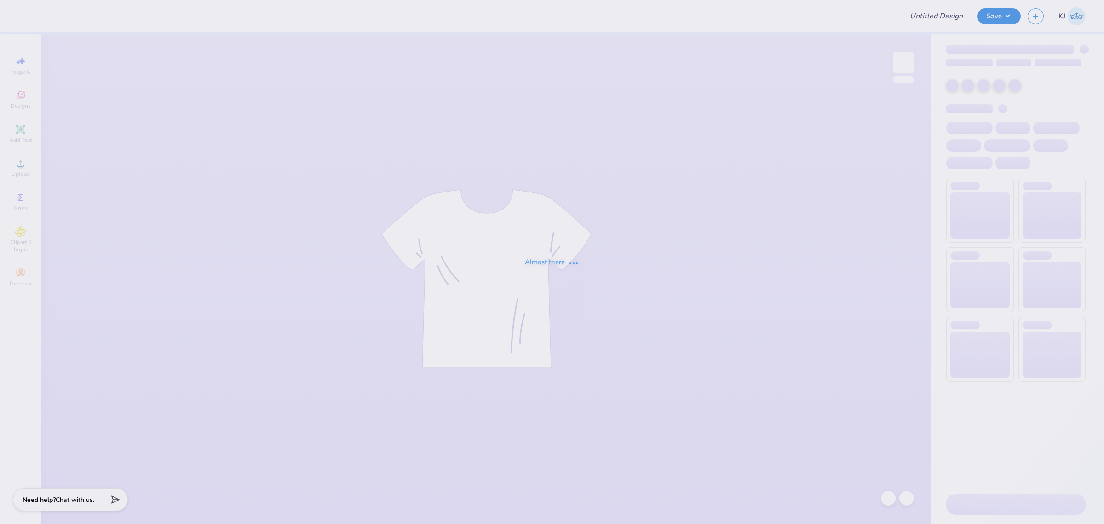
type input "The [GEOGRAPHIC_DATA][US_STATE] : [PERSON_NAME]"
type input "[US_STATE] Patch Hoodie"
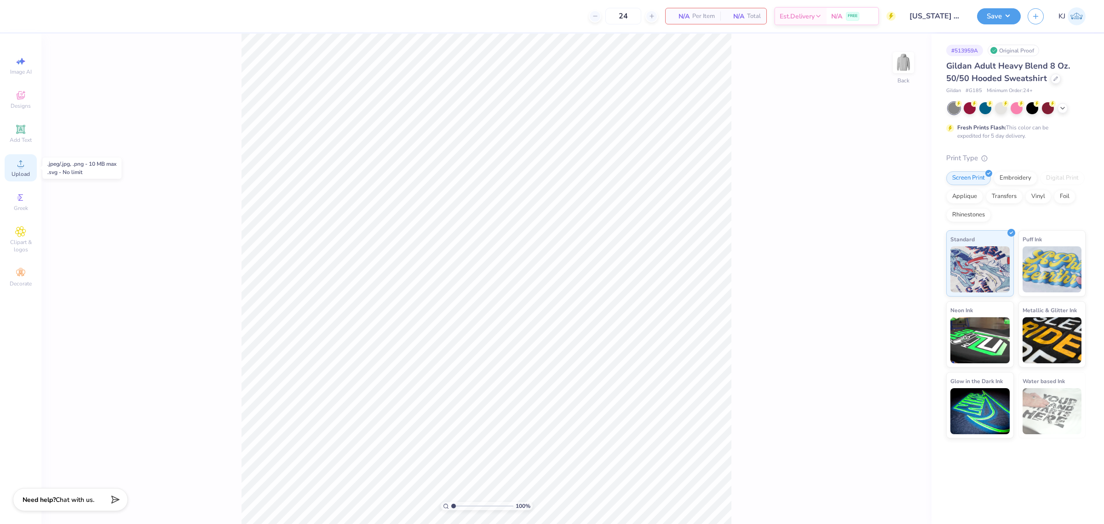
click at [18, 164] on icon at bounding box center [20, 163] width 11 height 11
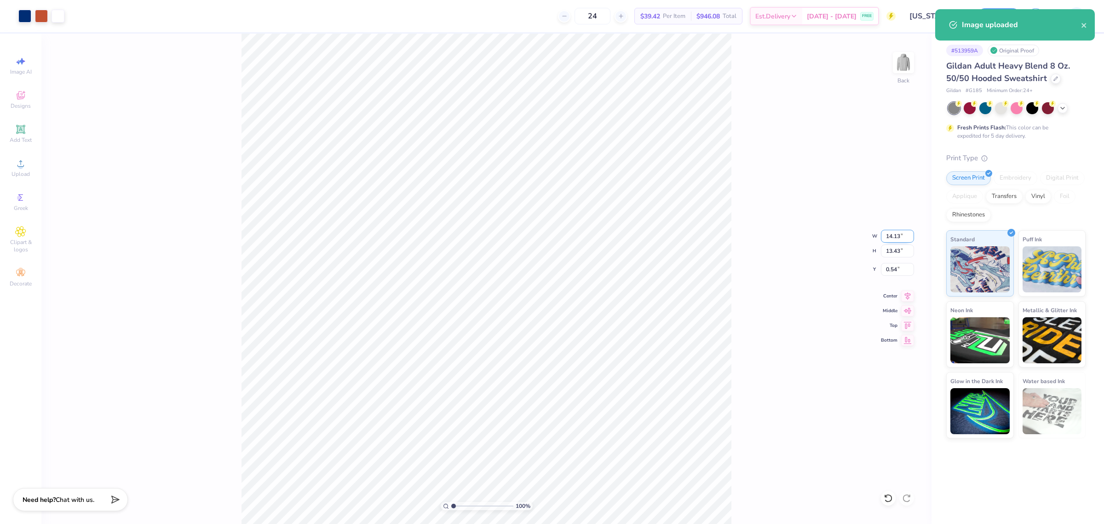
click at [893, 239] on input "14.13" at bounding box center [897, 236] width 33 height 13
type input "9.00"
type input "8.55"
click at [891, 269] on input "2.97" at bounding box center [897, 269] width 33 height 13
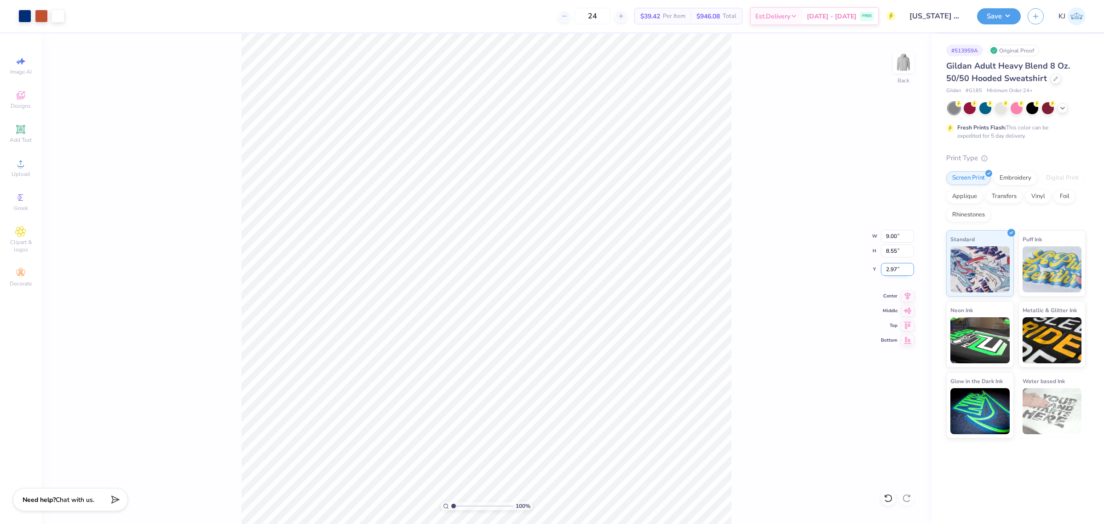
click at [891, 269] on input "2.97" at bounding box center [897, 269] width 33 height 13
type input "3.00"
click at [747, 175] on div "100 % Back W 9.00 9.00 " H 8.55 8.55 " Y 3.00 3.00 " Center Middle Top Bottom" at bounding box center [486, 279] width 890 height 490
click at [893, 236] on input "9.00" at bounding box center [897, 236] width 33 height 13
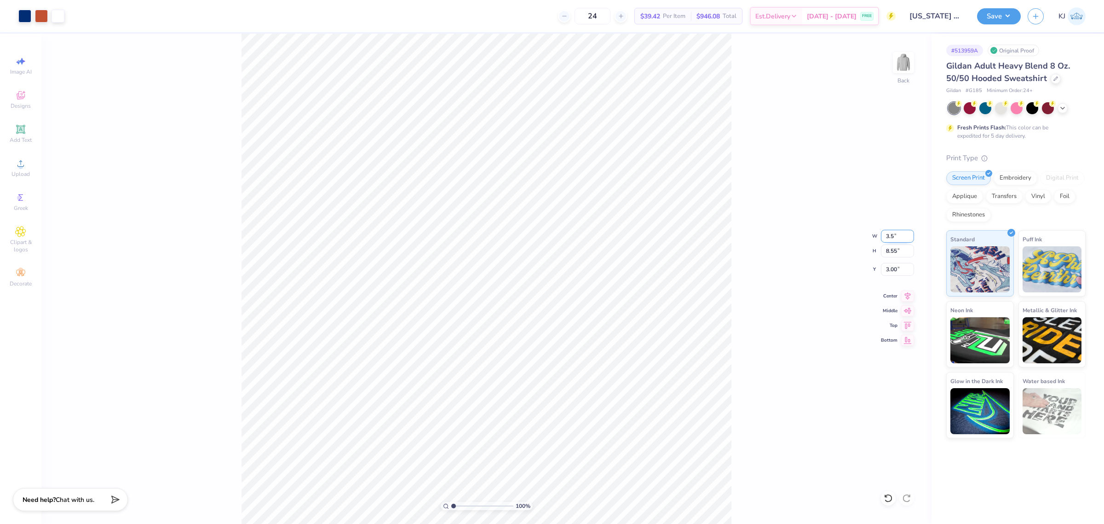
type input "3.50"
type input "3.33"
type input "5.61"
type input "3"
click at [801, 258] on div "100 % Back W H 3.33 3.33 " Y 5.61 5.61 " Center Middle Top Bottom" at bounding box center [486, 279] width 890 height 490
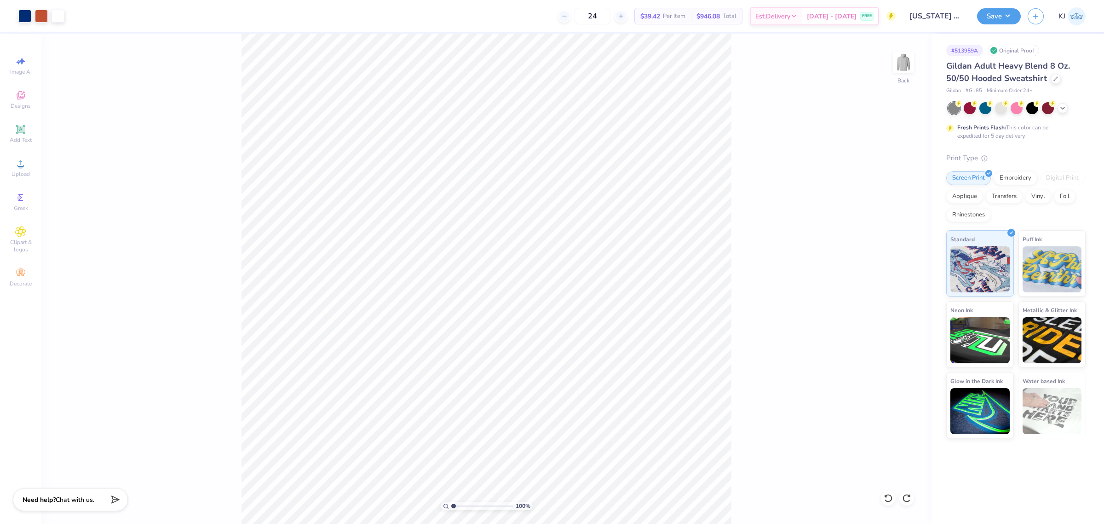
click at [810, 323] on div "100 % Back" at bounding box center [486, 279] width 890 height 490
click at [800, 265] on div "100 % Back W 9.00 9.00 " H 8.55 8.55 " Y 3.00 3.00 " Center Middle Top Bottom" at bounding box center [486, 279] width 890 height 490
click at [889, 236] on input "9.00" at bounding box center [897, 236] width 33 height 13
type input "3.50"
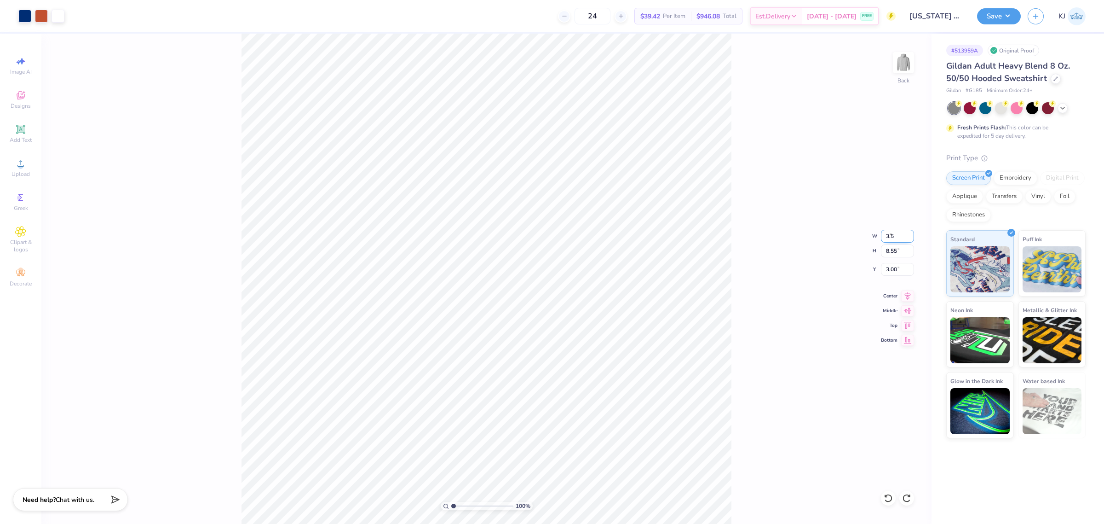
type input "3.33"
click at [888, 265] on input "5.61" at bounding box center [897, 269] width 33 height 13
type input "3.00"
click at [771, 223] on div "100 % Back W 3.50 3.50 " H 3.33 3.33 " Y 3.00 3.00 " Center Middle Top Bottom" at bounding box center [486, 279] width 890 height 490
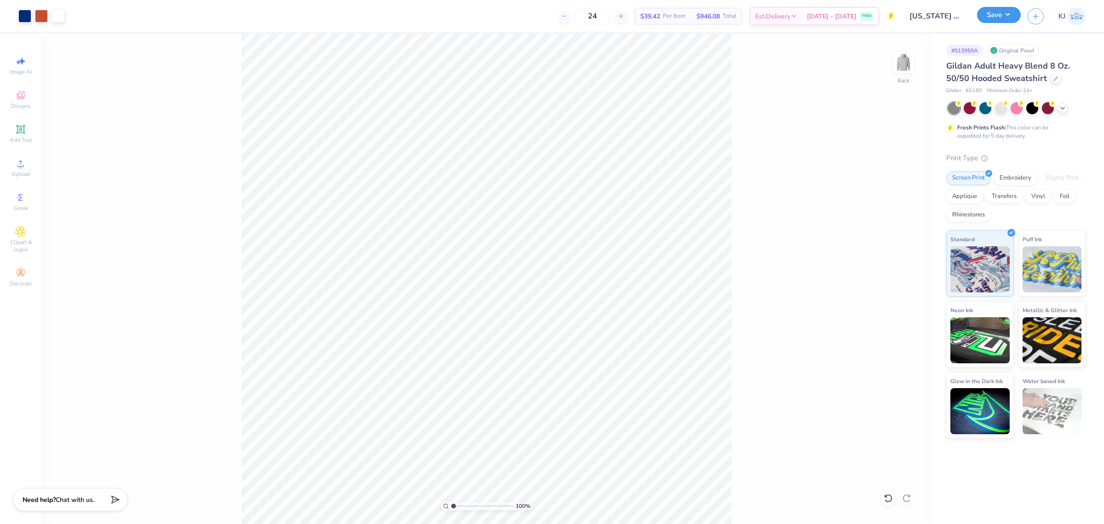
click at [1008, 17] on button "Save" at bounding box center [999, 15] width 44 height 16
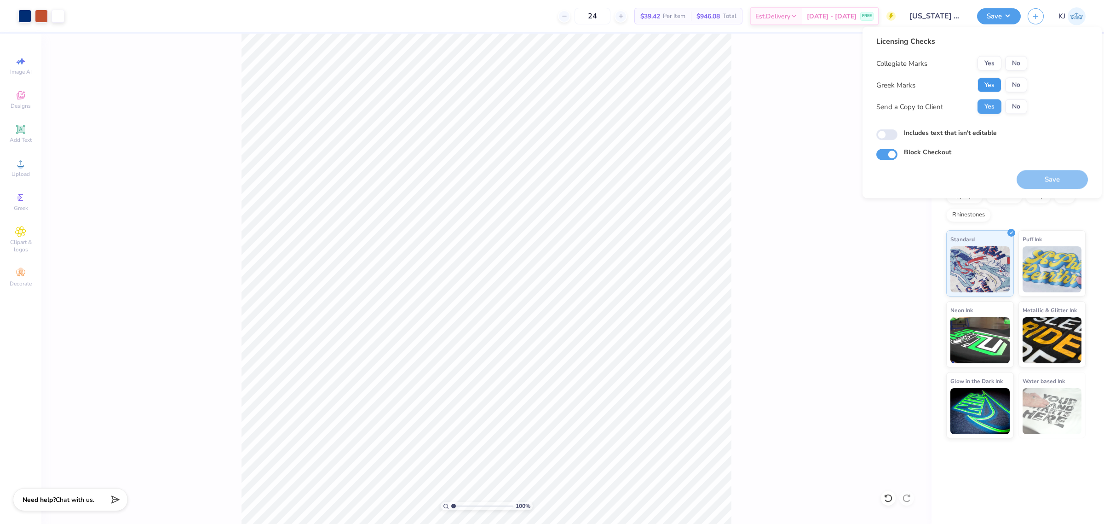
drag, startPoint x: 980, startPoint y: 85, endPoint x: 999, endPoint y: 75, distance: 21.4
click at [980, 85] on button "Yes" at bounding box center [990, 85] width 24 height 15
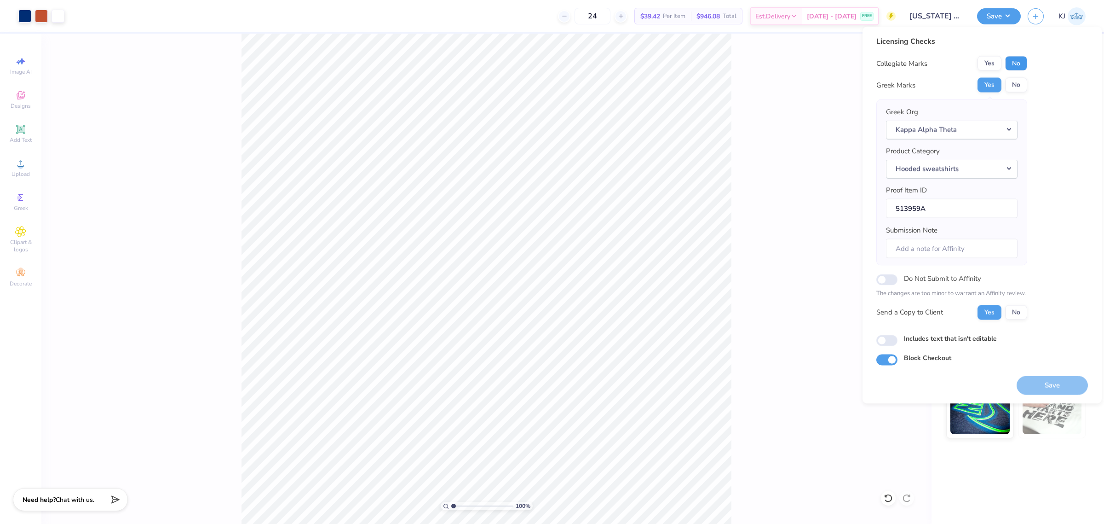
drag, startPoint x: 1011, startPoint y: 62, endPoint x: 1001, endPoint y: 118, distance: 56.6
click at [1012, 63] on button "No" at bounding box center [1016, 63] width 22 height 15
click at [1054, 385] on button "Save" at bounding box center [1052, 384] width 71 height 19
